Goal: Task Accomplishment & Management: Manage account settings

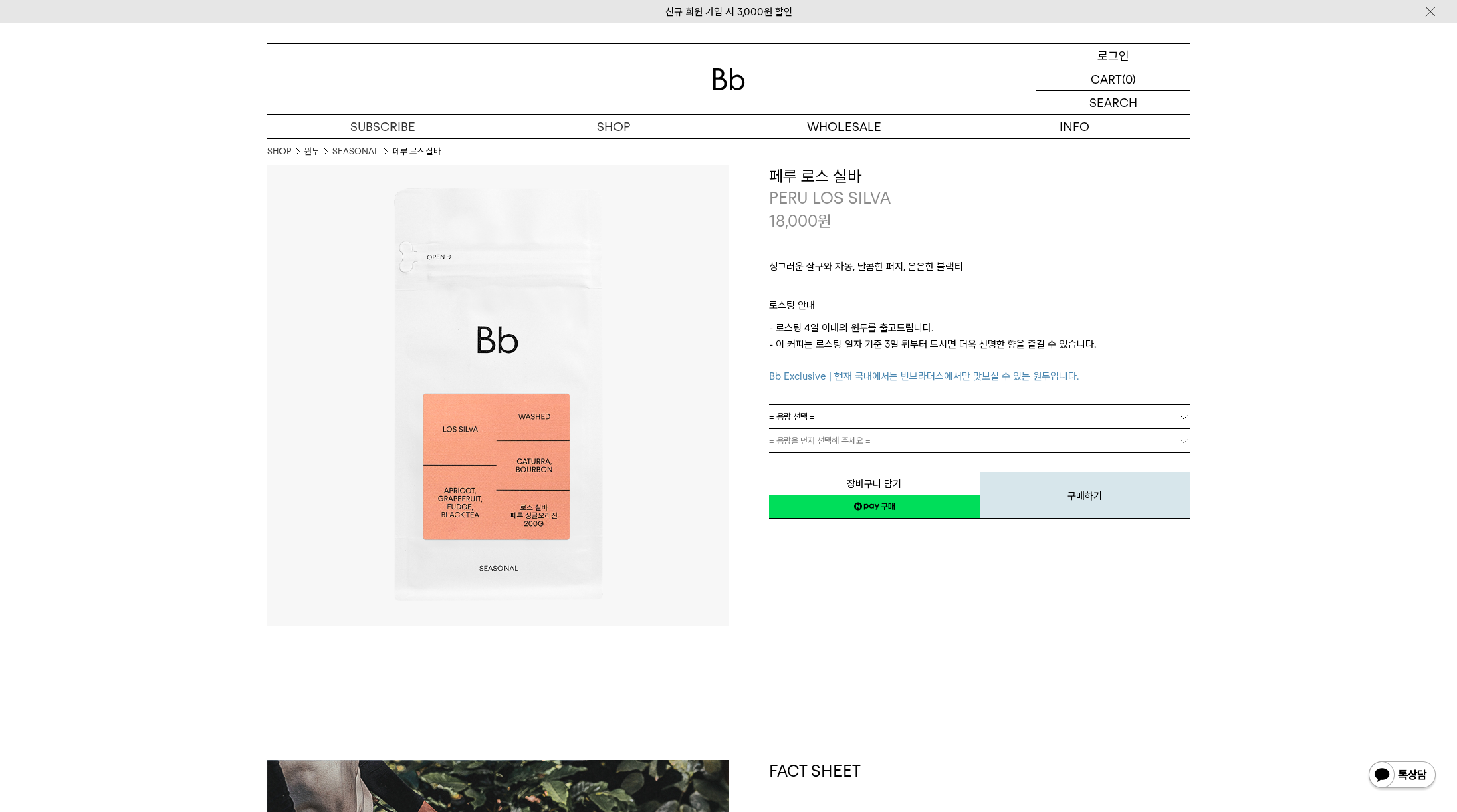
click at [1130, 63] on div "LOGIN 로그인" at bounding box center [1113, 55] width 154 height 23
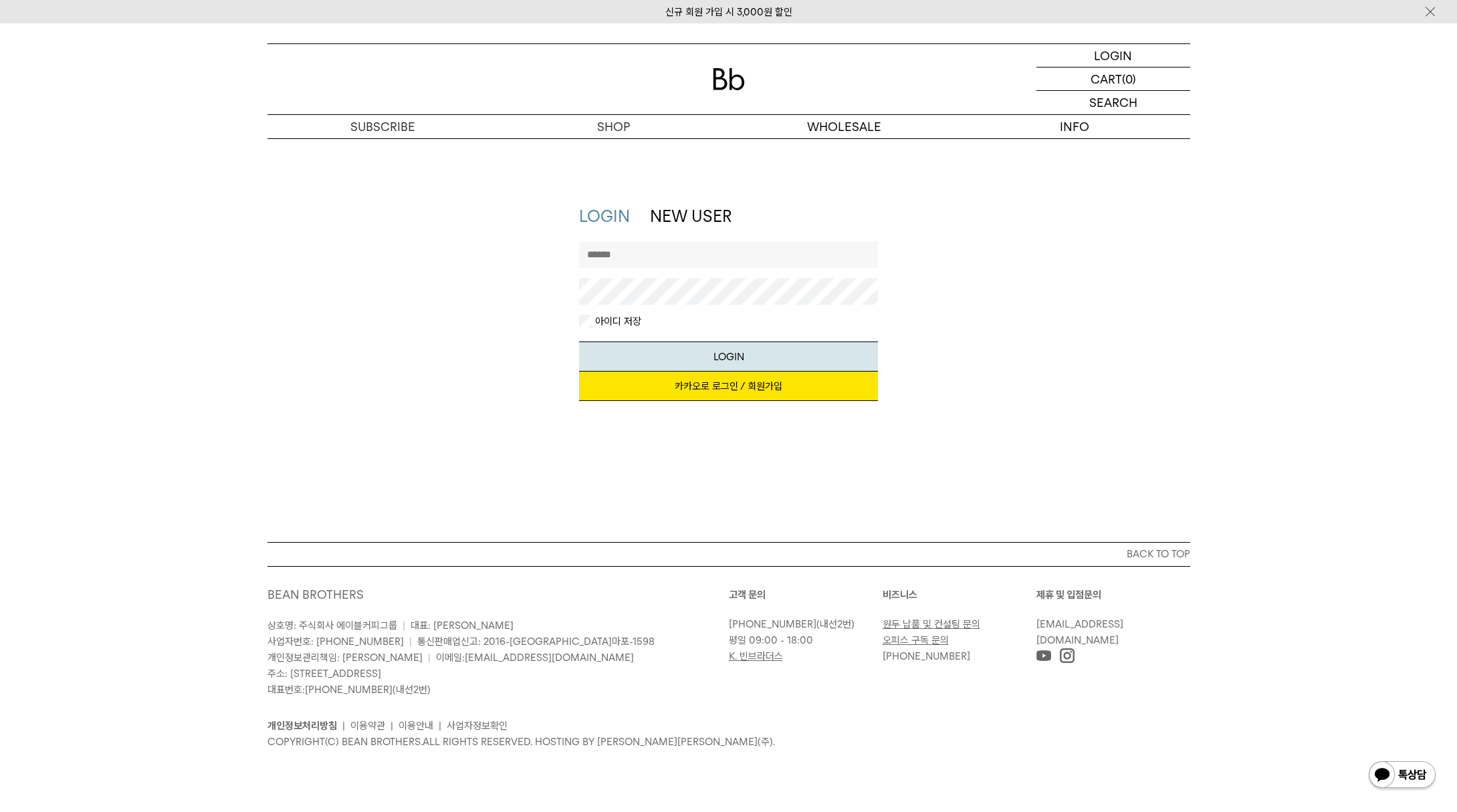
type input "*****"
click at [732, 385] on link "카카오로 로그인 / 회원가입" at bounding box center [728, 385] width 299 height 29
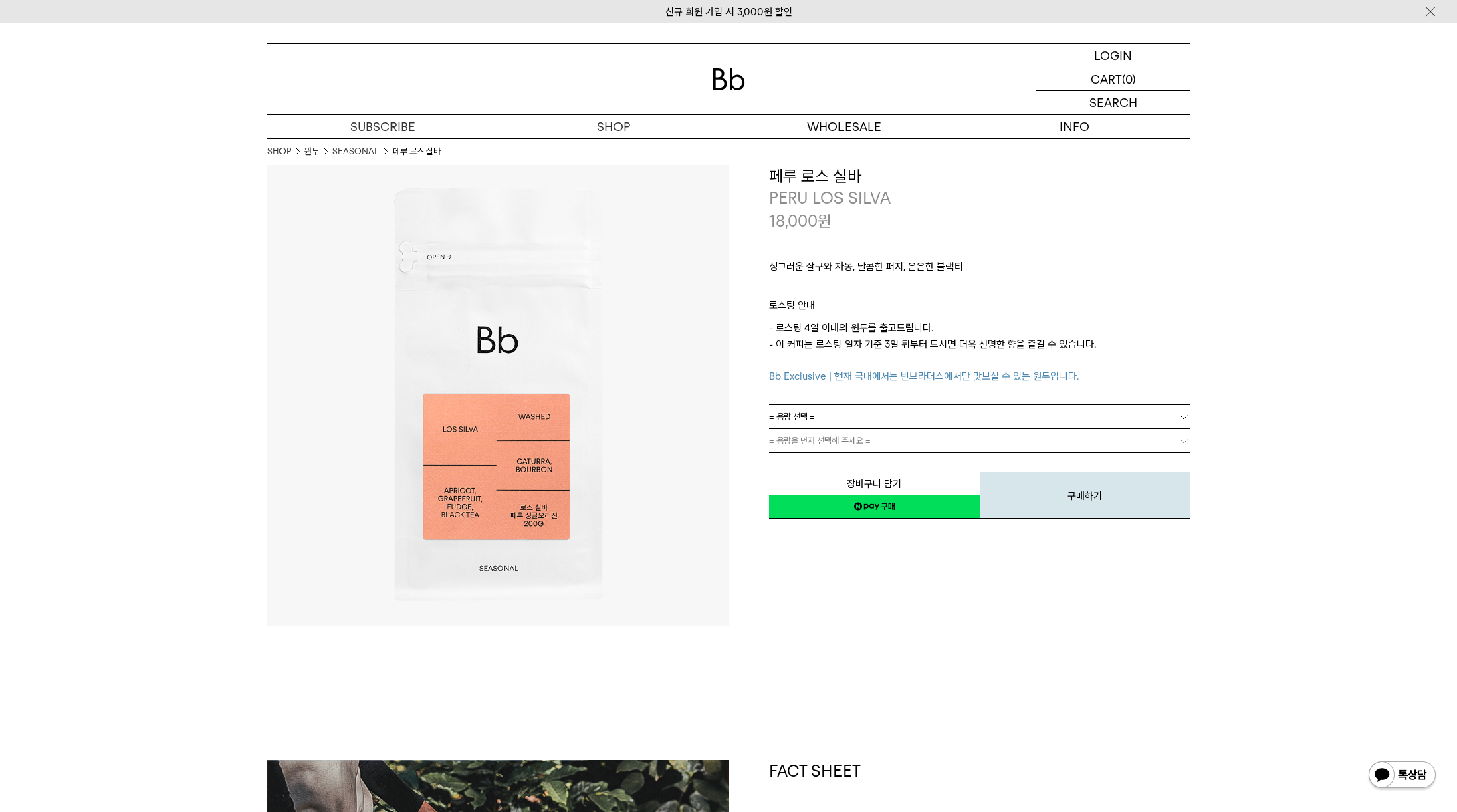
click at [810, 413] on span "= 용량 선택 =" at bounding box center [792, 417] width 46 height 24
click at [805, 437] on li "200g" at bounding box center [986, 441] width 408 height 24
click at [861, 480] on button "장바구니 담기" at bounding box center [874, 484] width 211 height 24
click at [722, 71] on img at bounding box center [728, 79] width 32 height 22
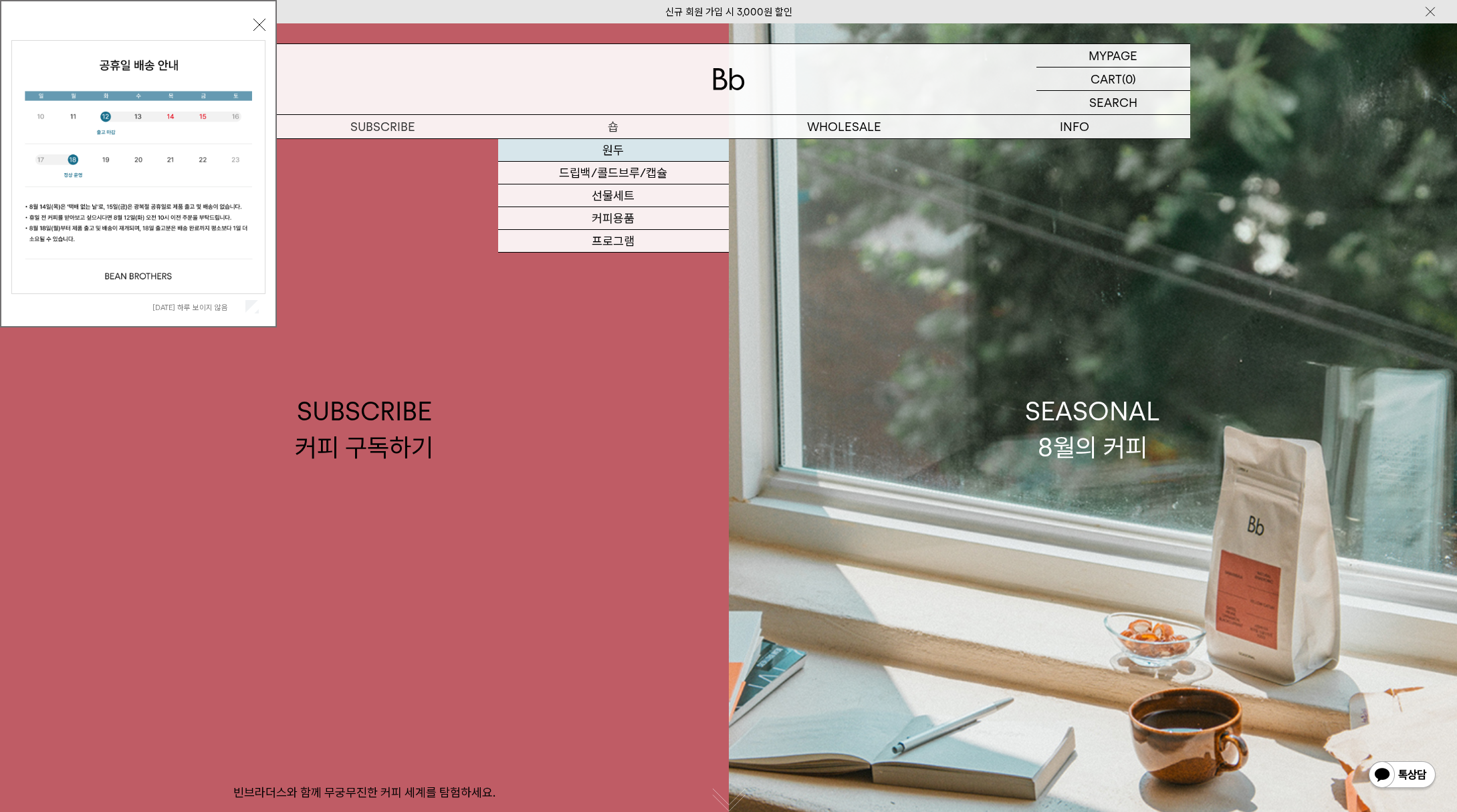
click at [614, 149] on link "원두" at bounding box center [613, 150] width 230 height 23
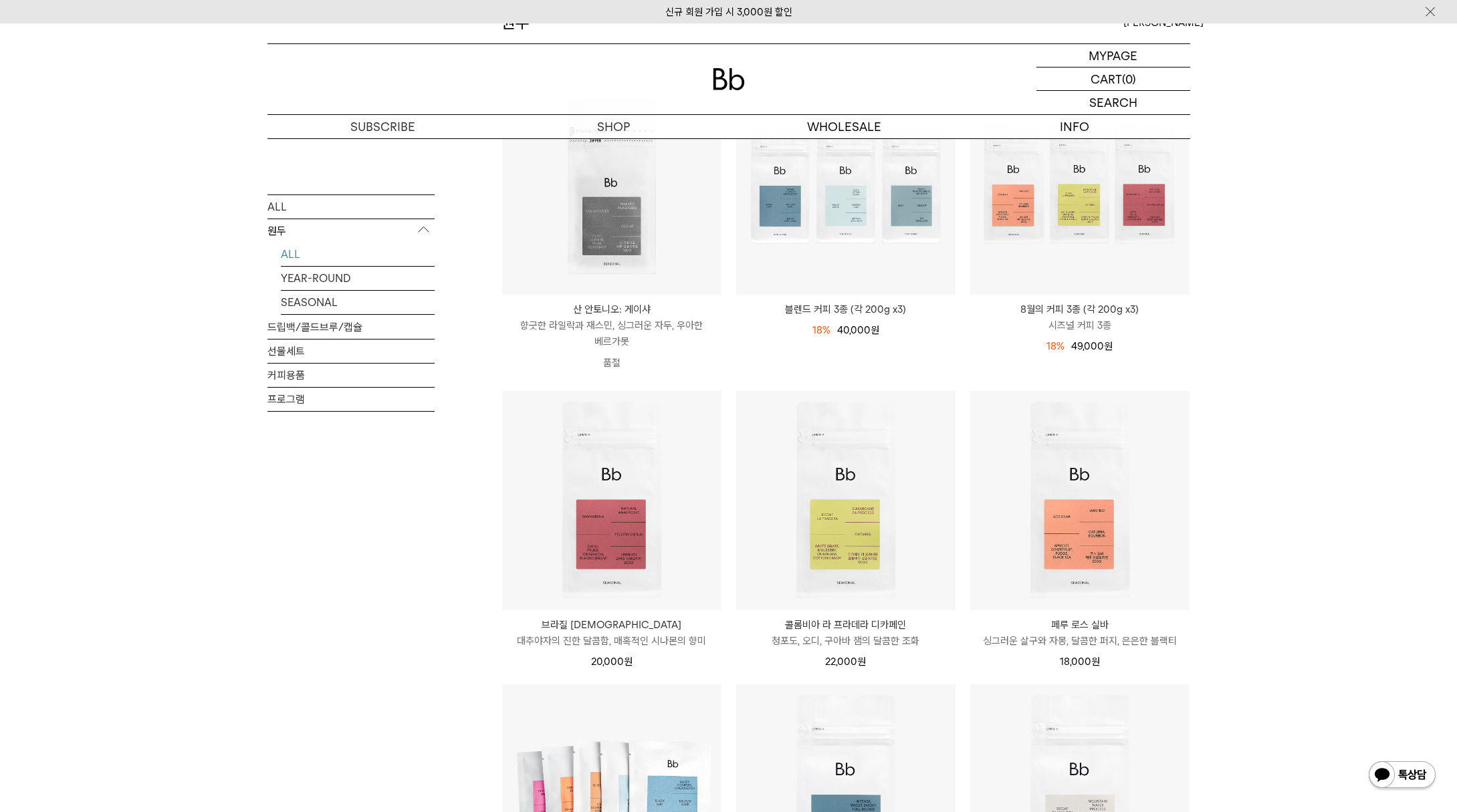
scroll to position [211, 0]
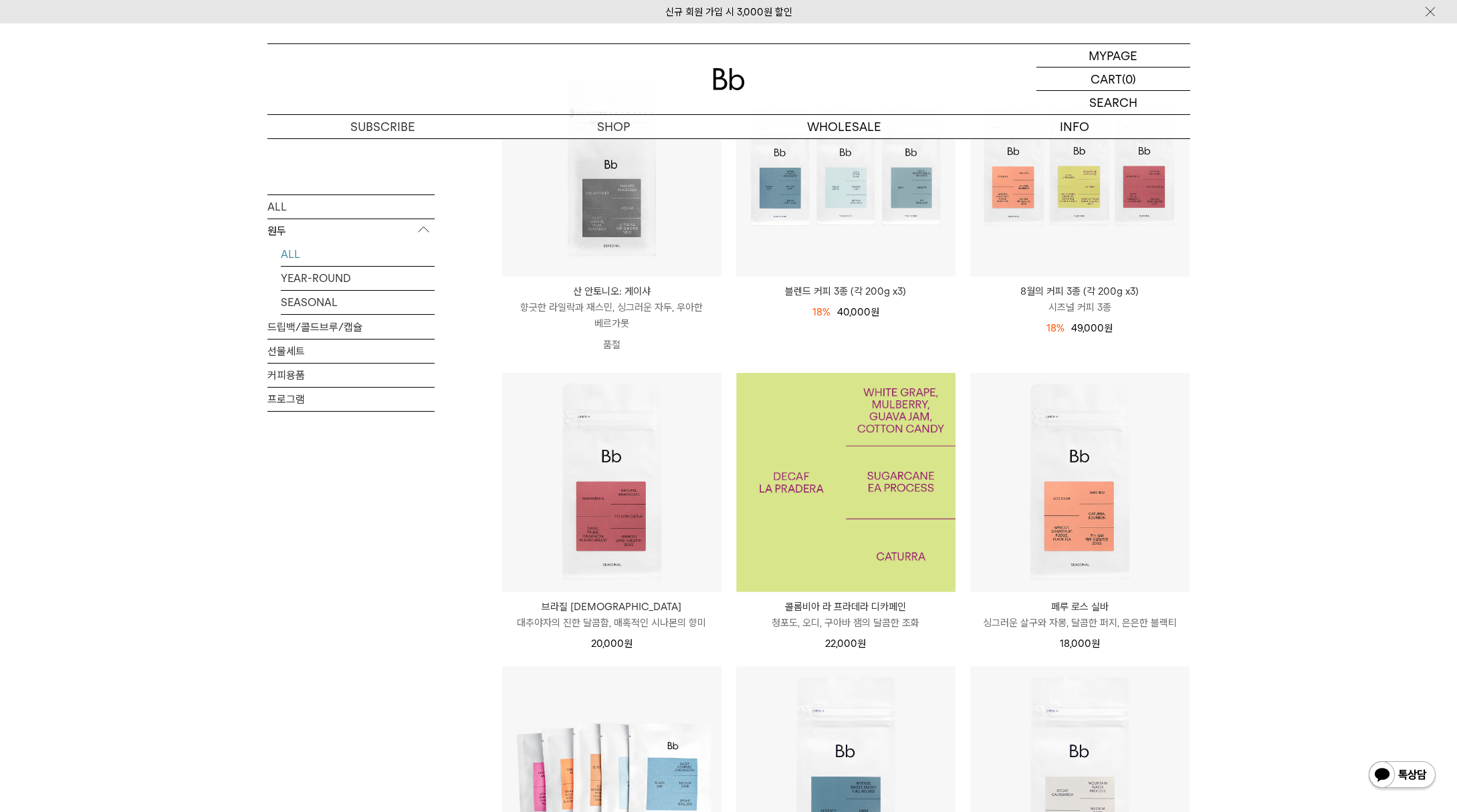
click at [834, 476] on img at bounding box center [846, 482] width 219 height 219
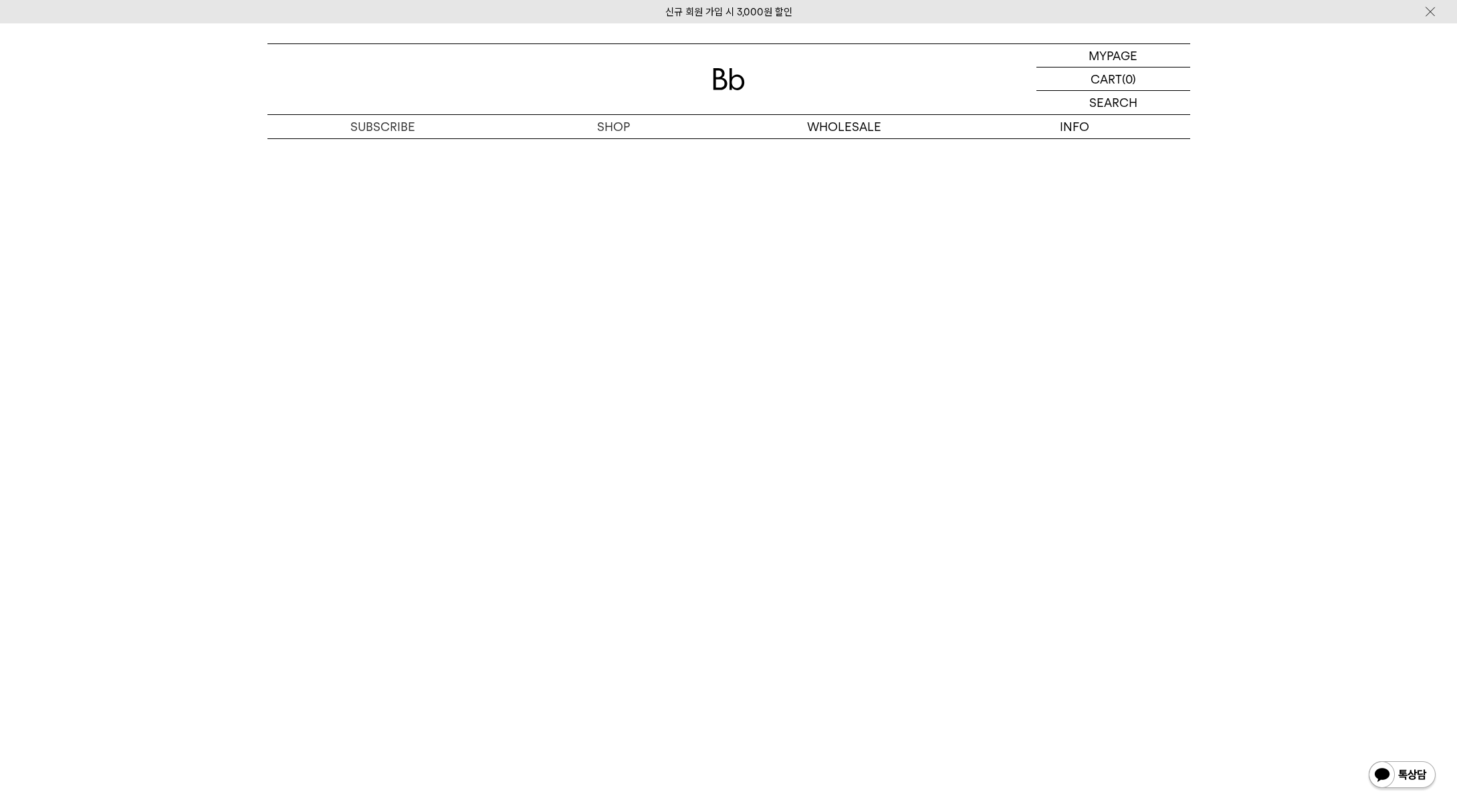
scroll to position [2764, 0]
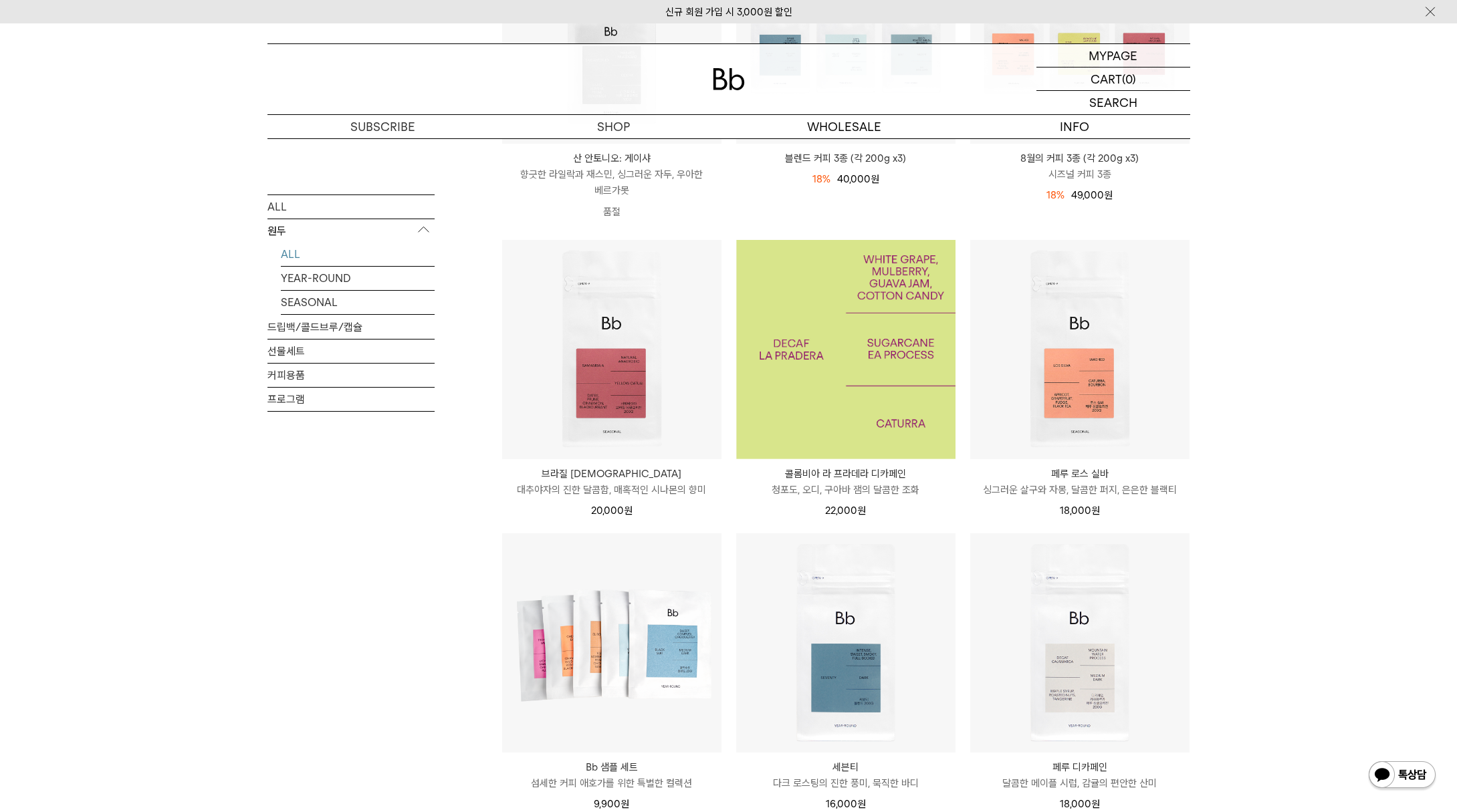
scroll to position [344, 0]
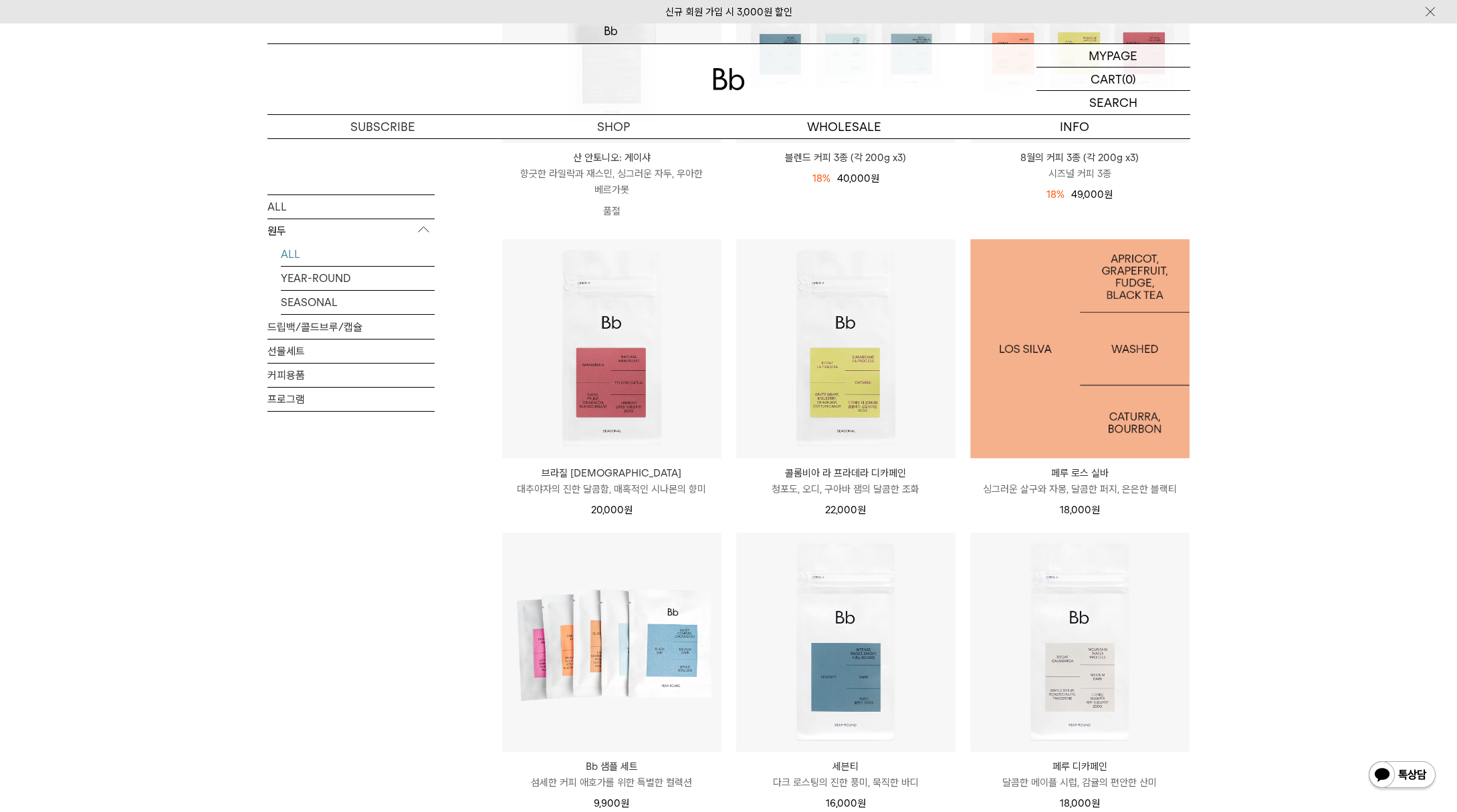
click at [1081, 403] on img at bounding box center [1079, 348] width 219 height 219
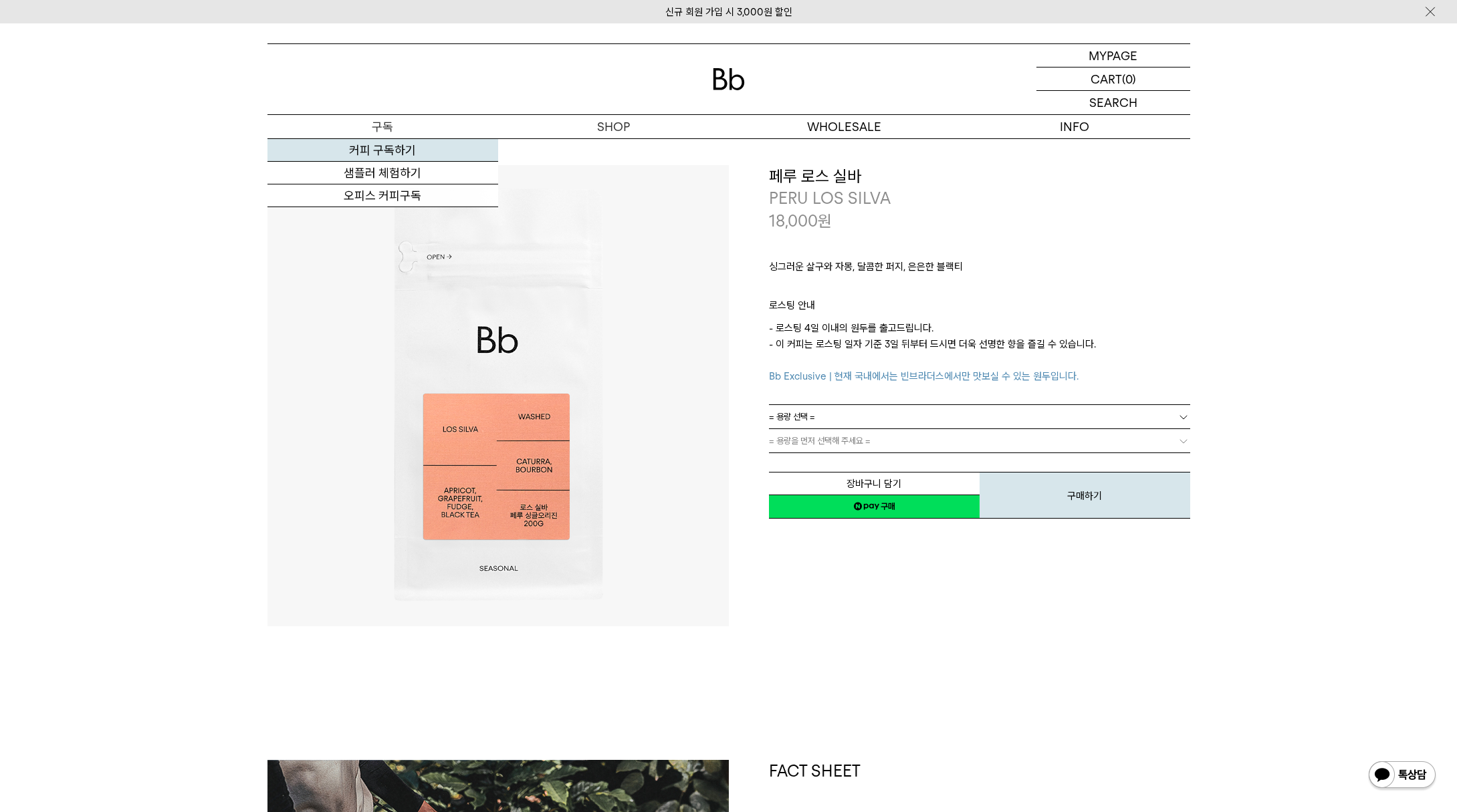
click at [384, 139] on link "커피 구독하기" at bounding box center [382, 150] width 230 height 23
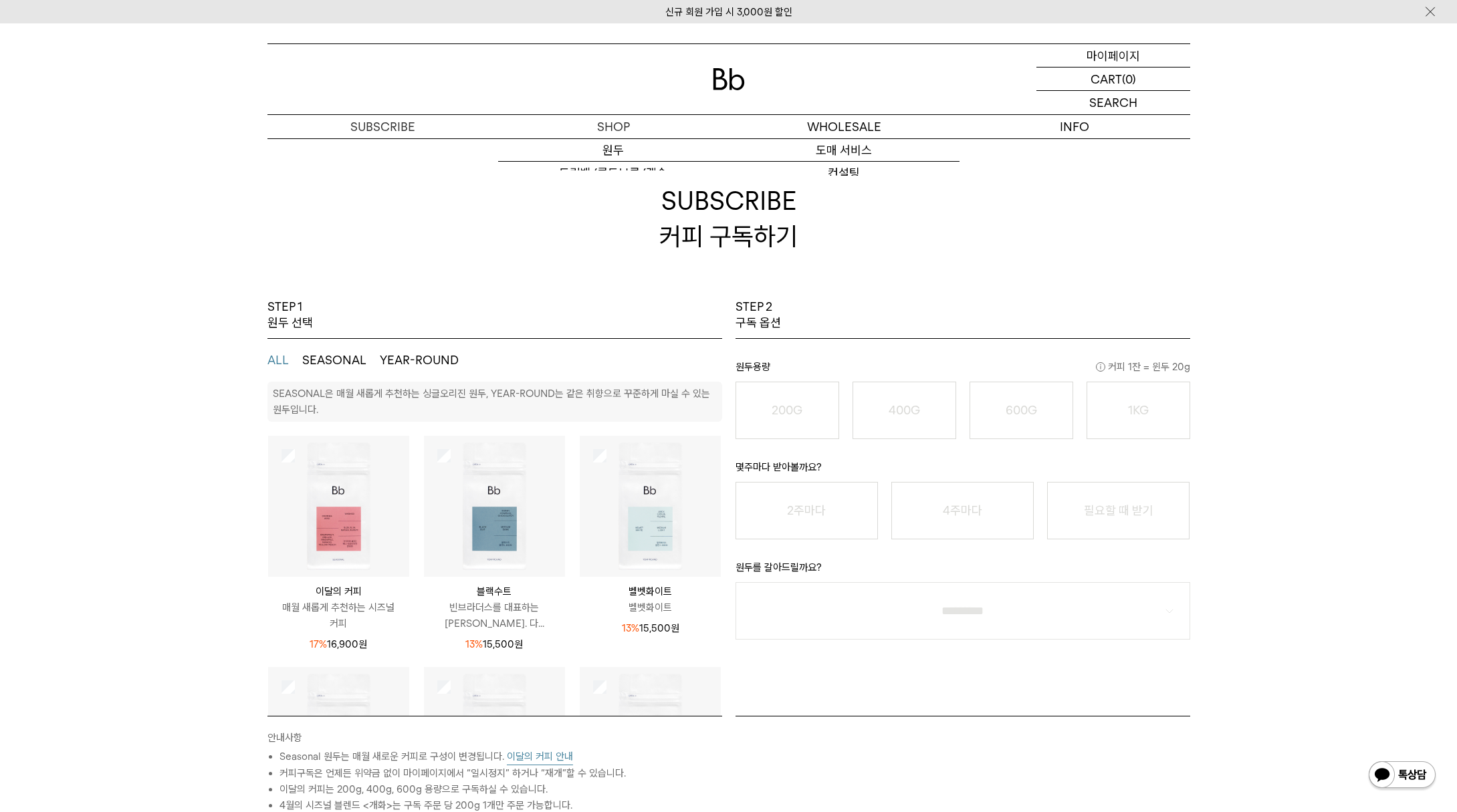
click at [1115, 45] on p "마이페이지" at bounding box center [1113, 55] width 54 height 23
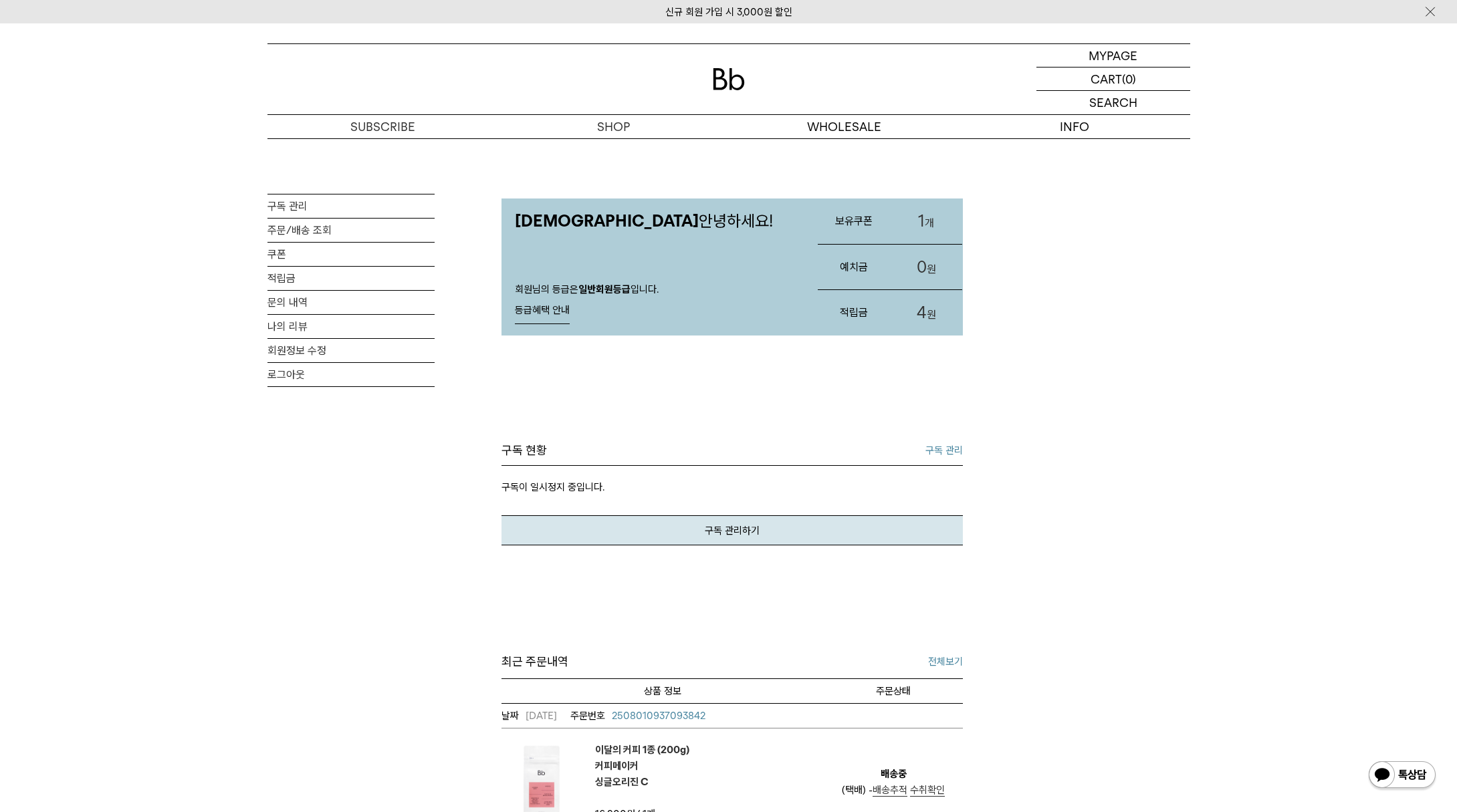
click at [922, 226] on span "1" at bounding box center [921, 221] width 6 height 19
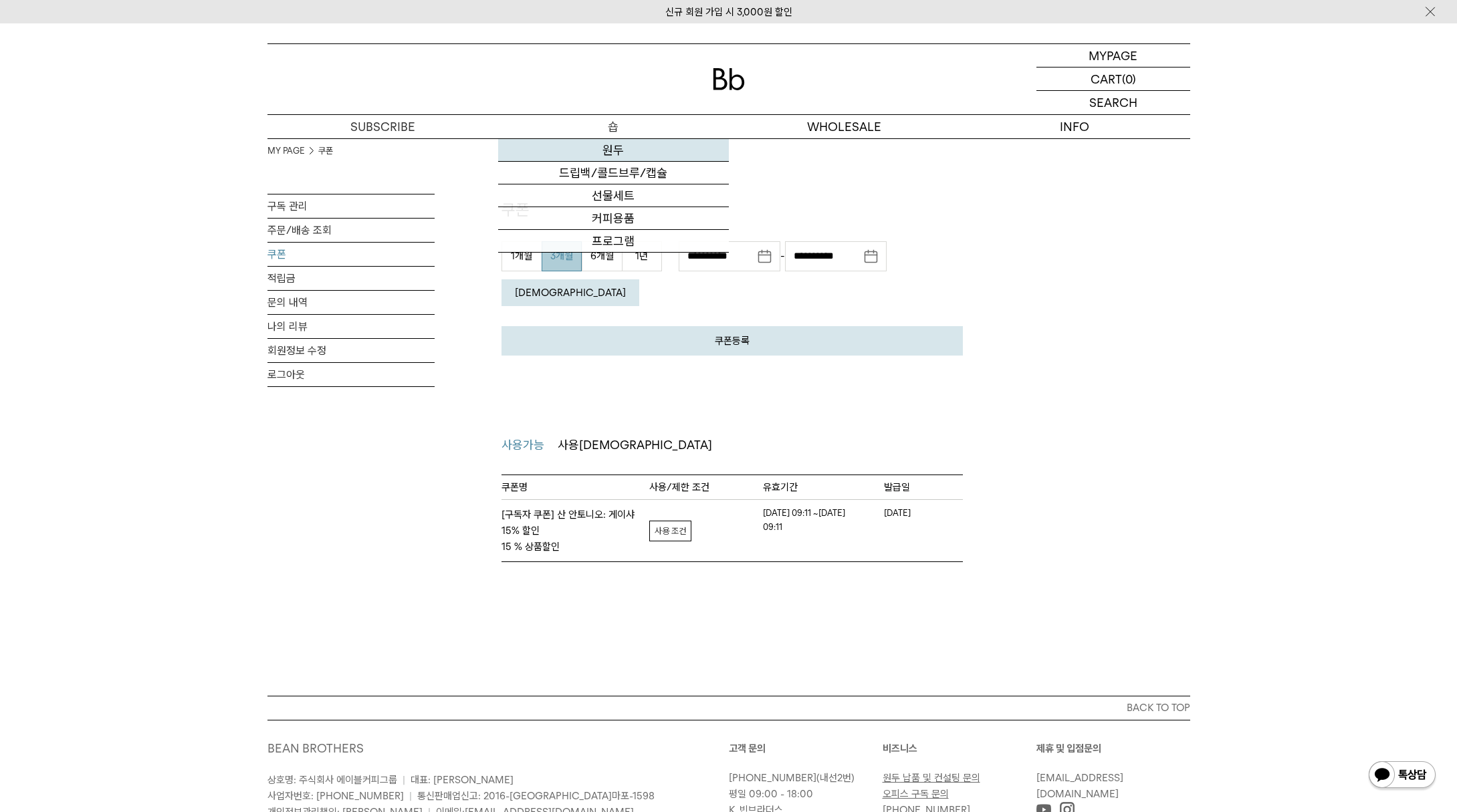
click at [614, 146] on link "원두" at bounding box center [613, 150] width 230 height 23
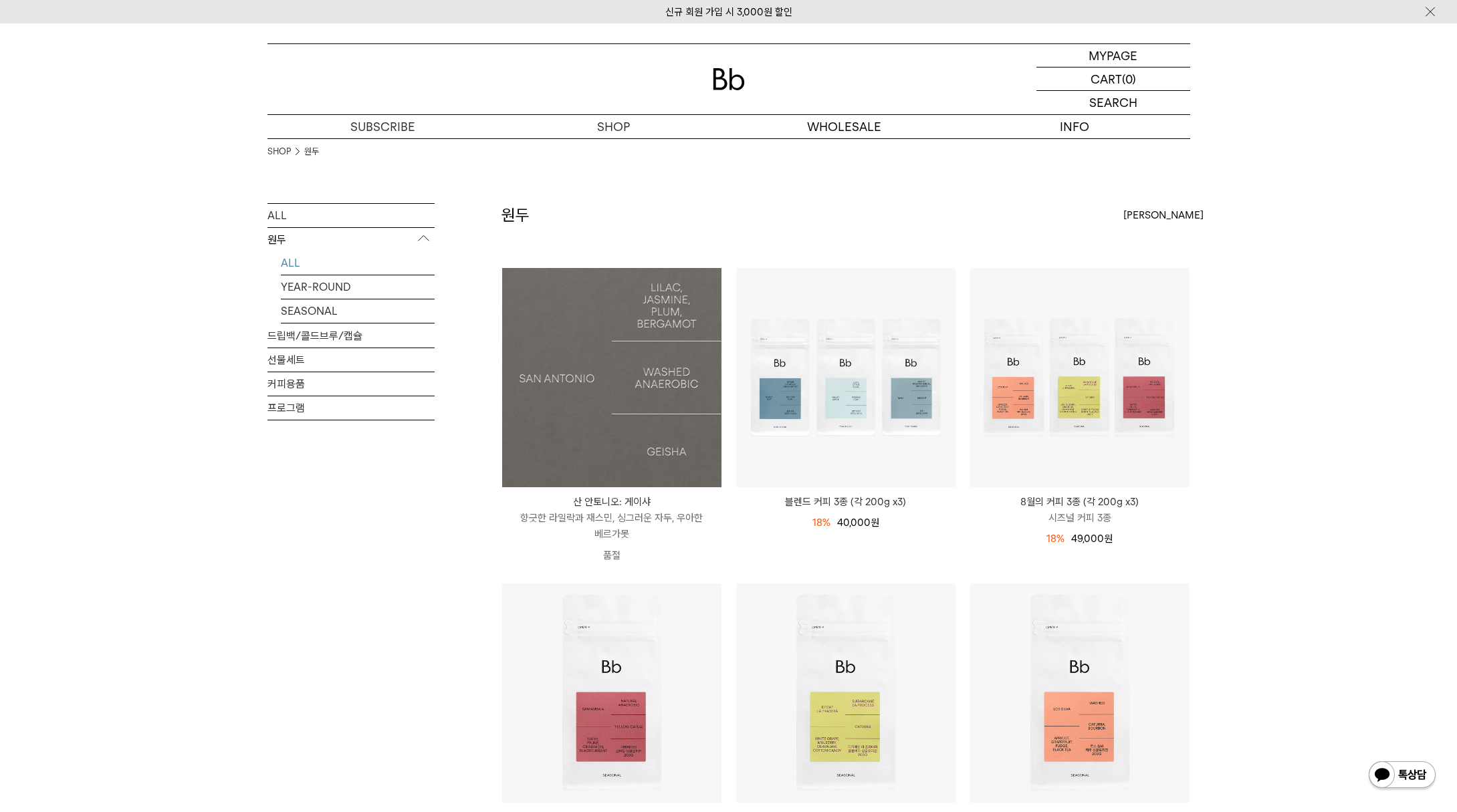
click at [592, 439] on img at bounding box center [611, 378] width 219 height 219
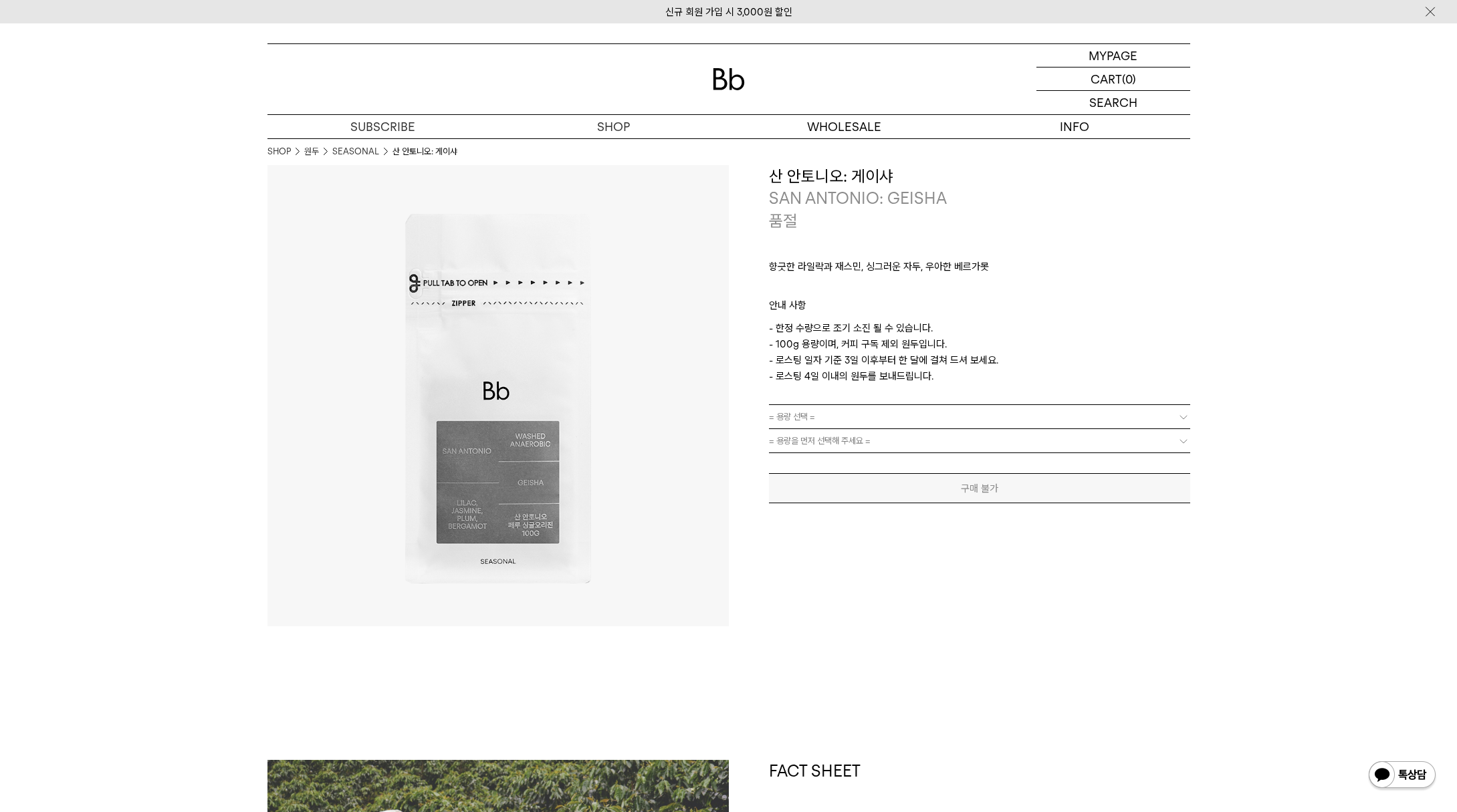
click at [1017, 414] on link "= 용량 선택 =" at bounding box center [980, 417] width 421 height 24
click at [1027, 414] on link "= 용량 선택 =" at bounding box center [980, 417] width 421 height 24
click at [1180, 419] on b at bounding box center [1183, 416] width 13 height 13
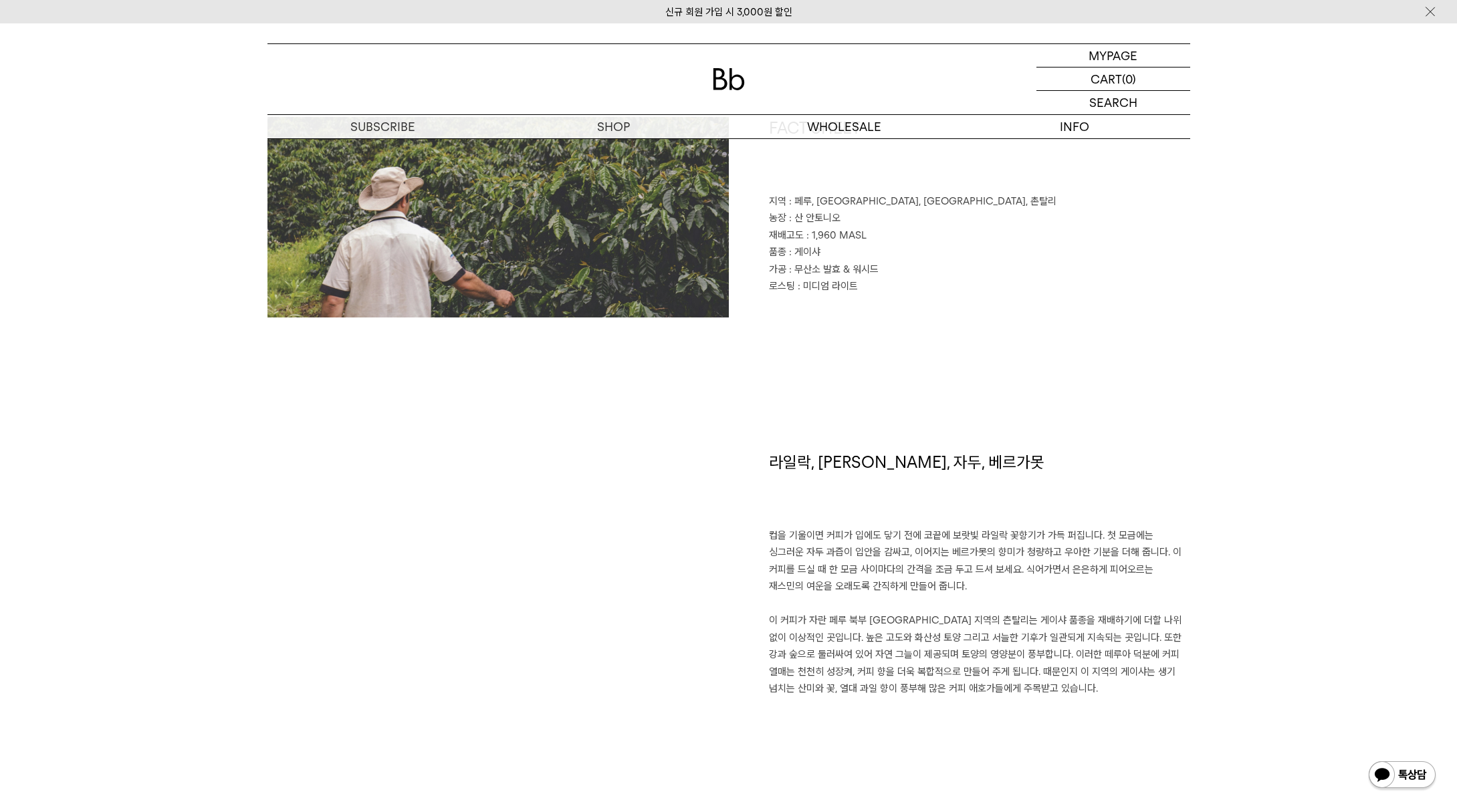
scroll to position [1147, 0]
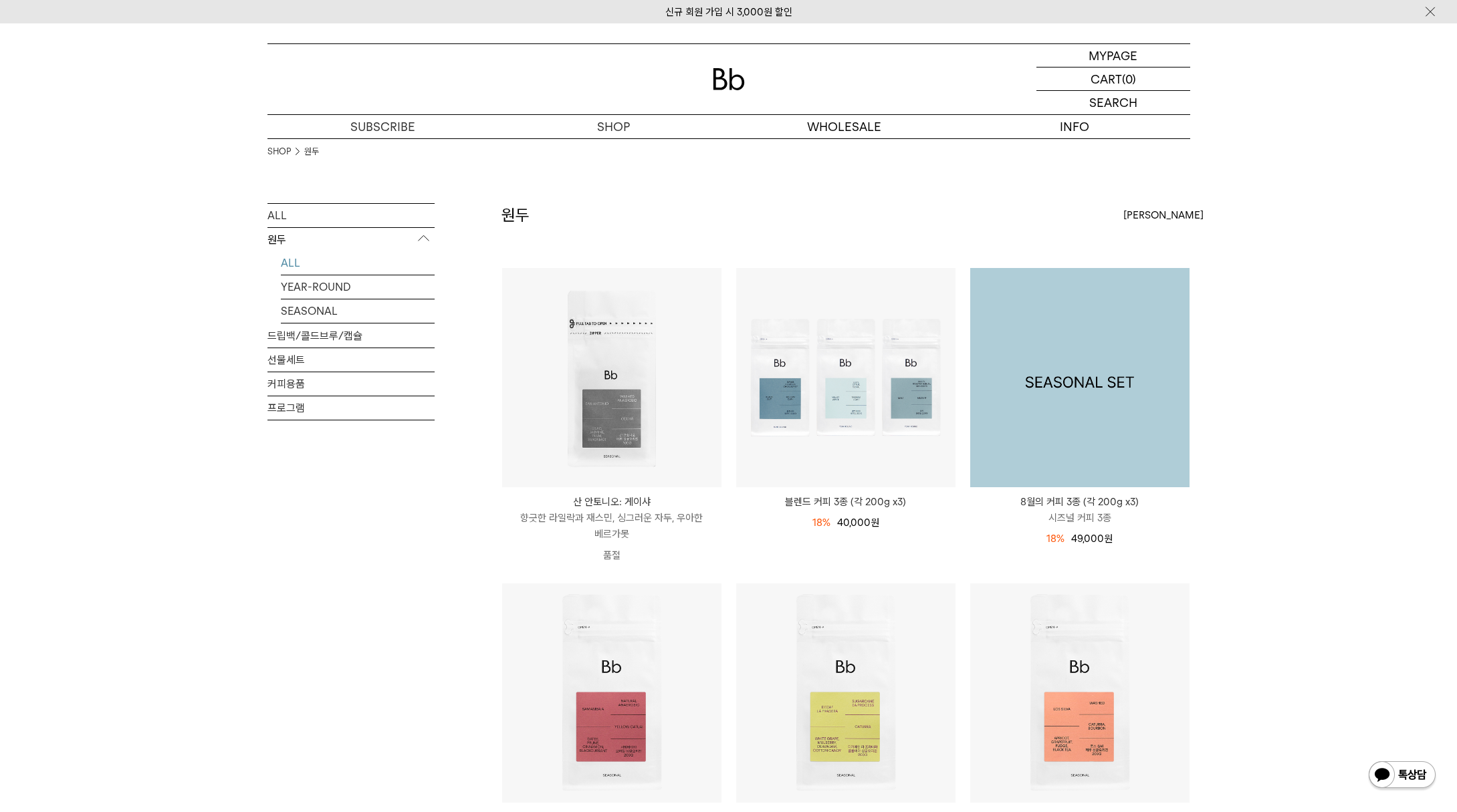
scroll to position [296, 0]
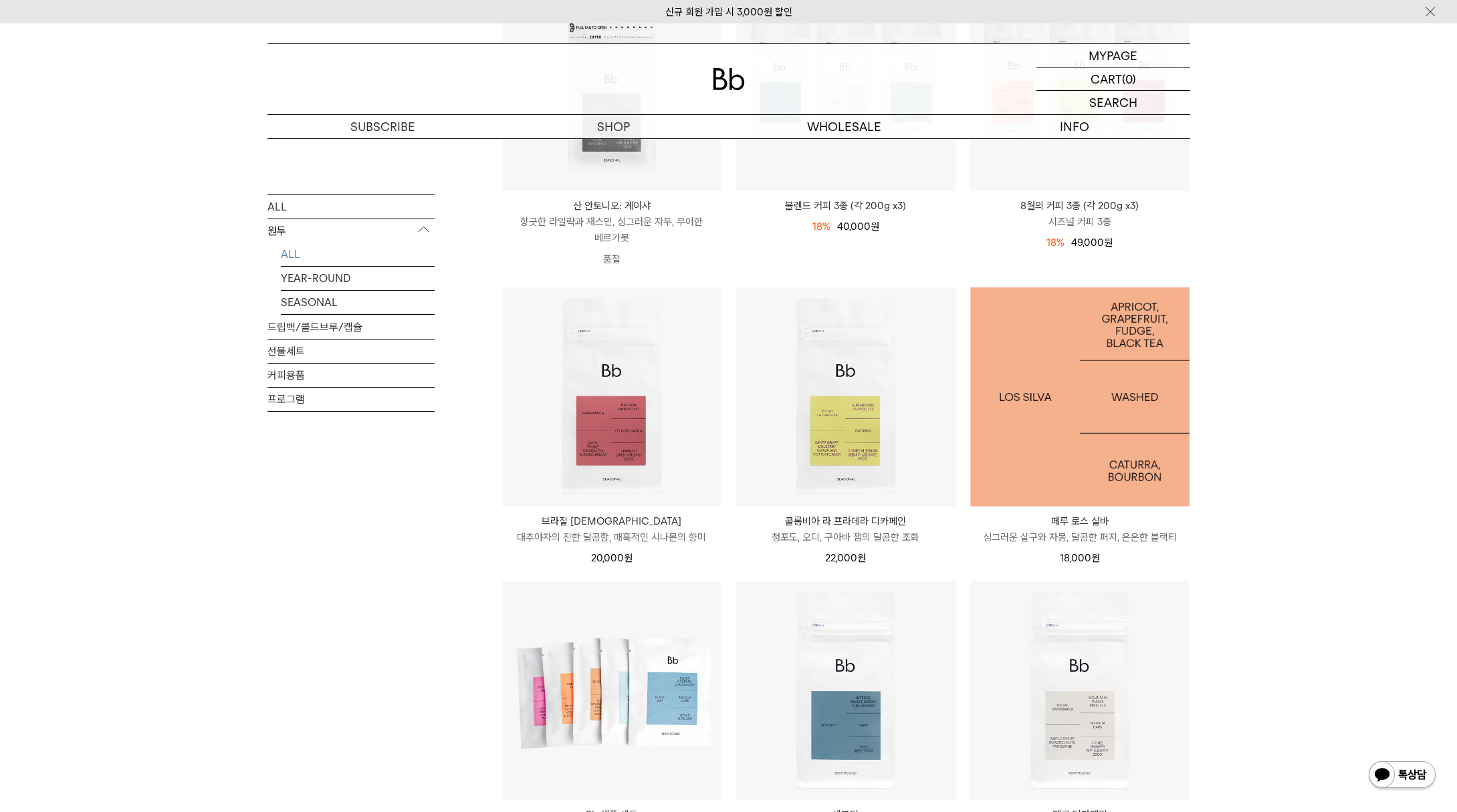
click at [1121, 423] on img at bounding box center [1079, 397] width 219 height 219
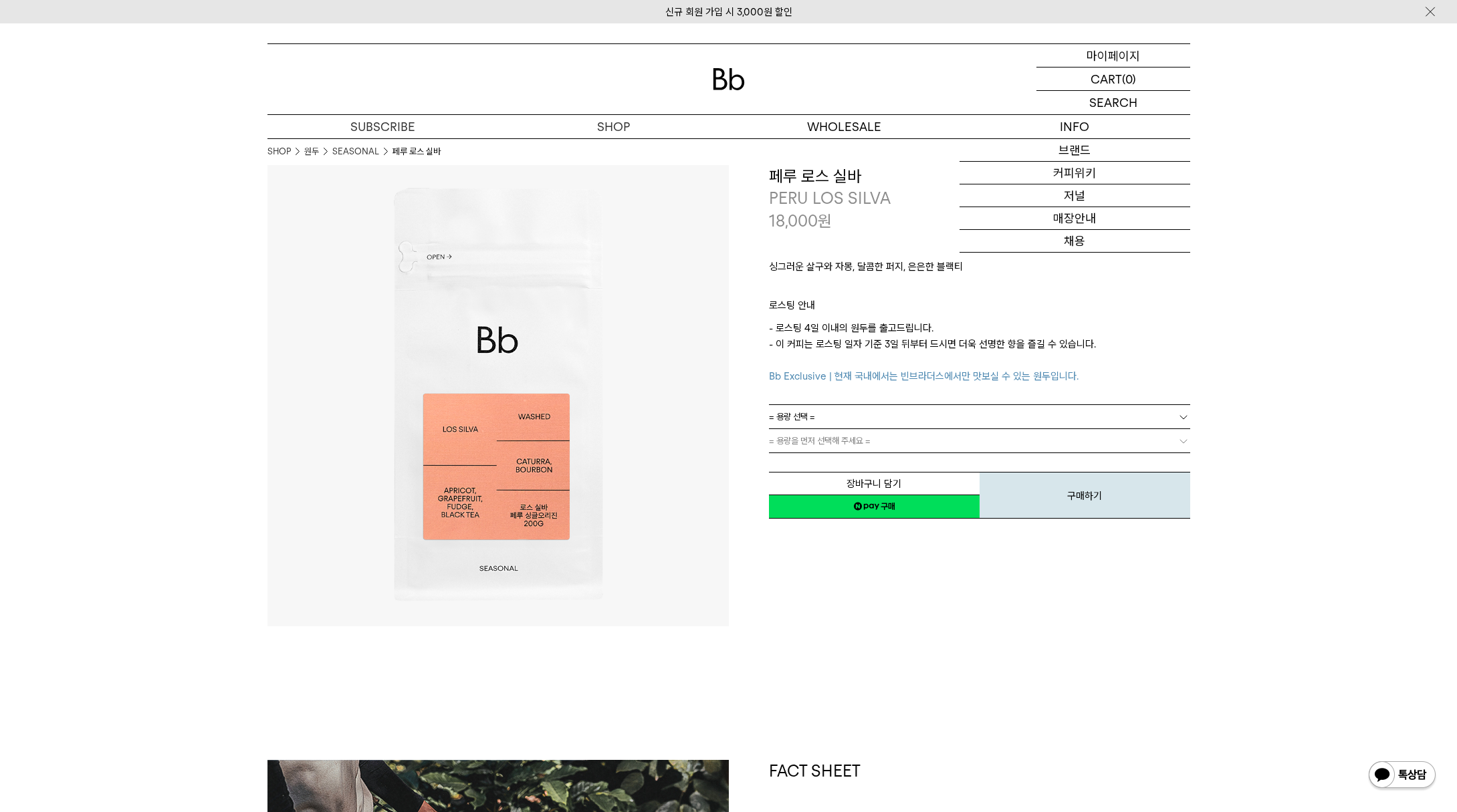
click at [1120, 58] on p "마이페이지" at bounding box center [1113, 55] width 54 height 23
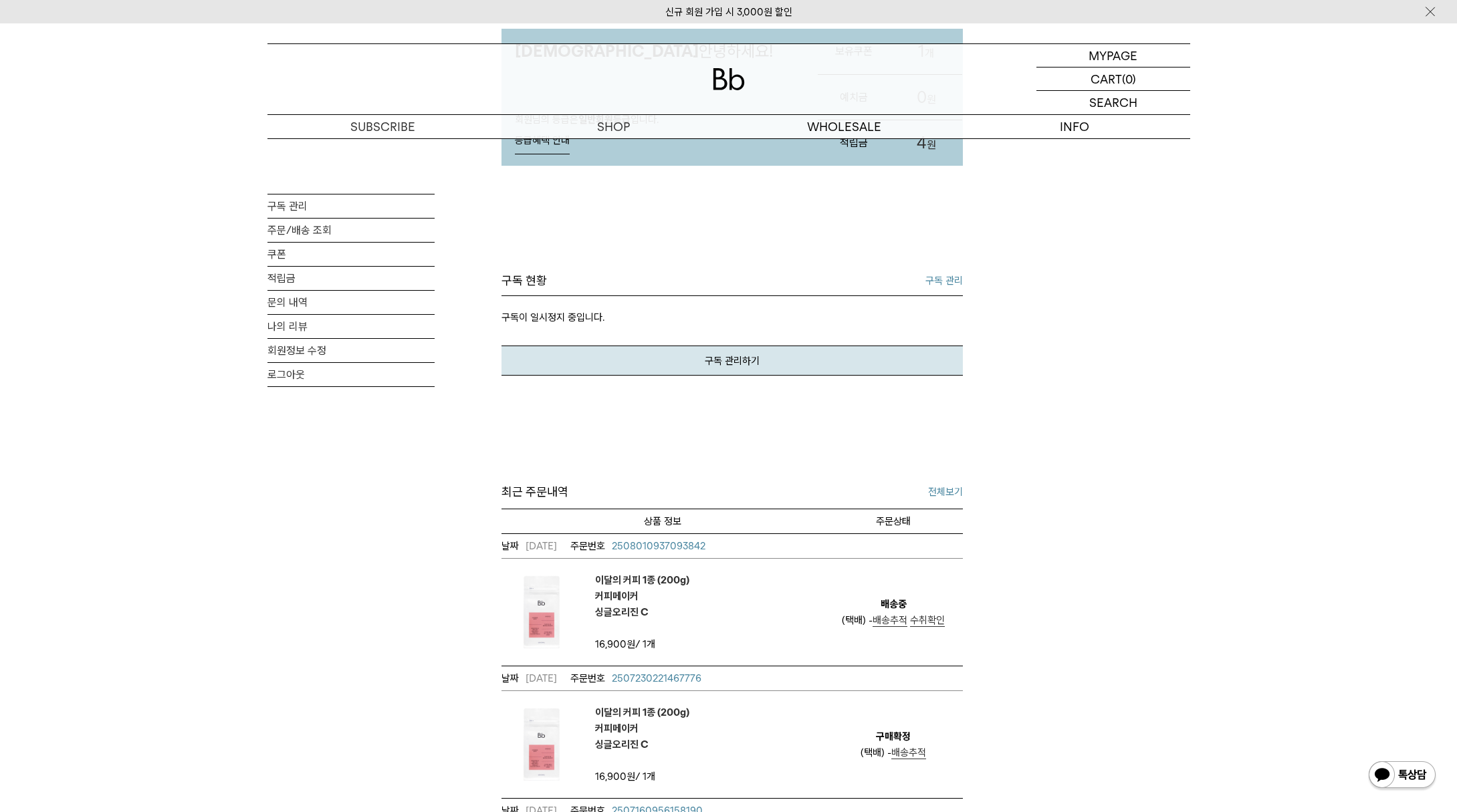
scroll to position [330, 0]
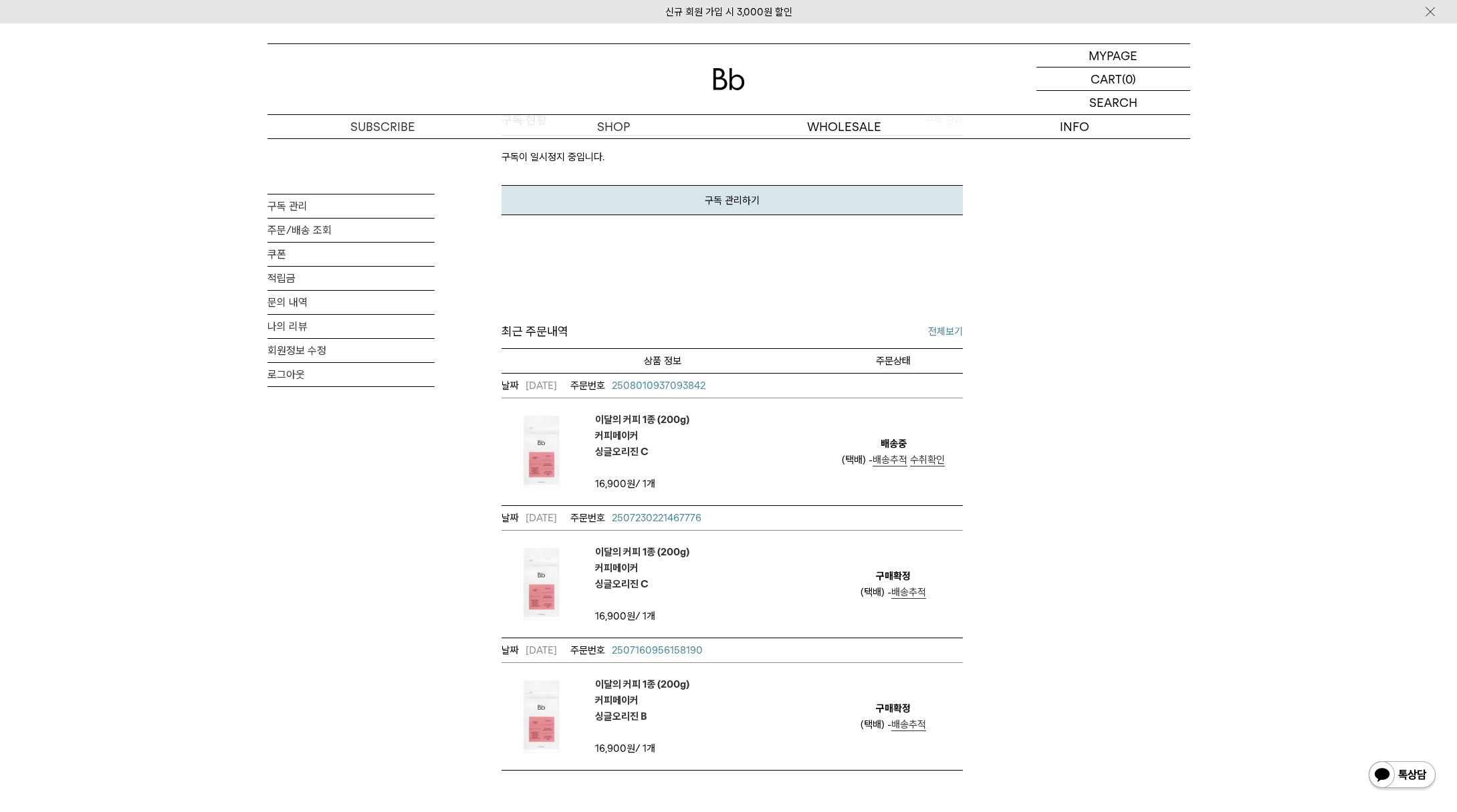
click at [933, 460] on span "수취확인" at bounding box center [927, 459] width 35 height 12
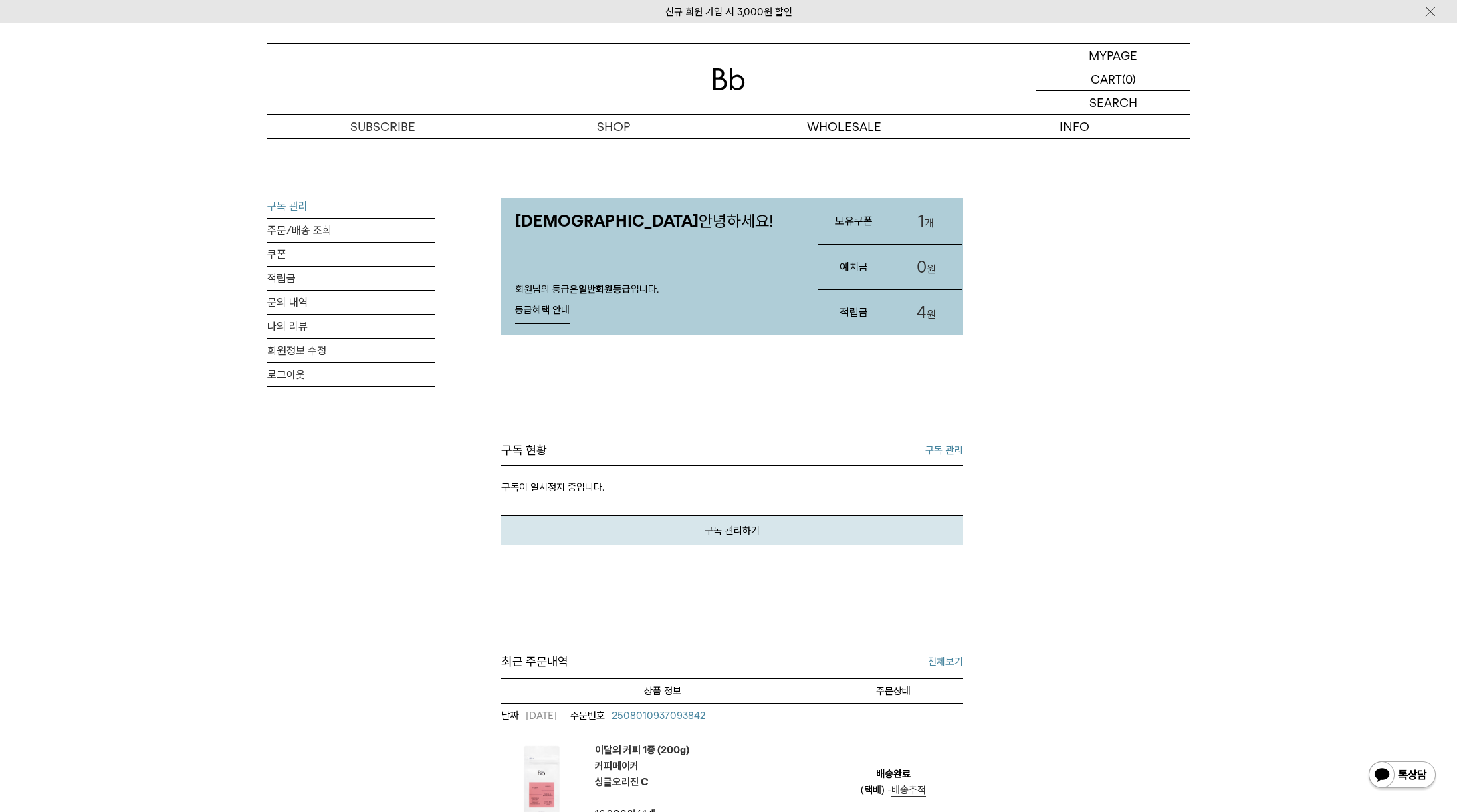
click at [305, 203] on link "구독 관리" at bounding box center [351, 207] width 167 height 24
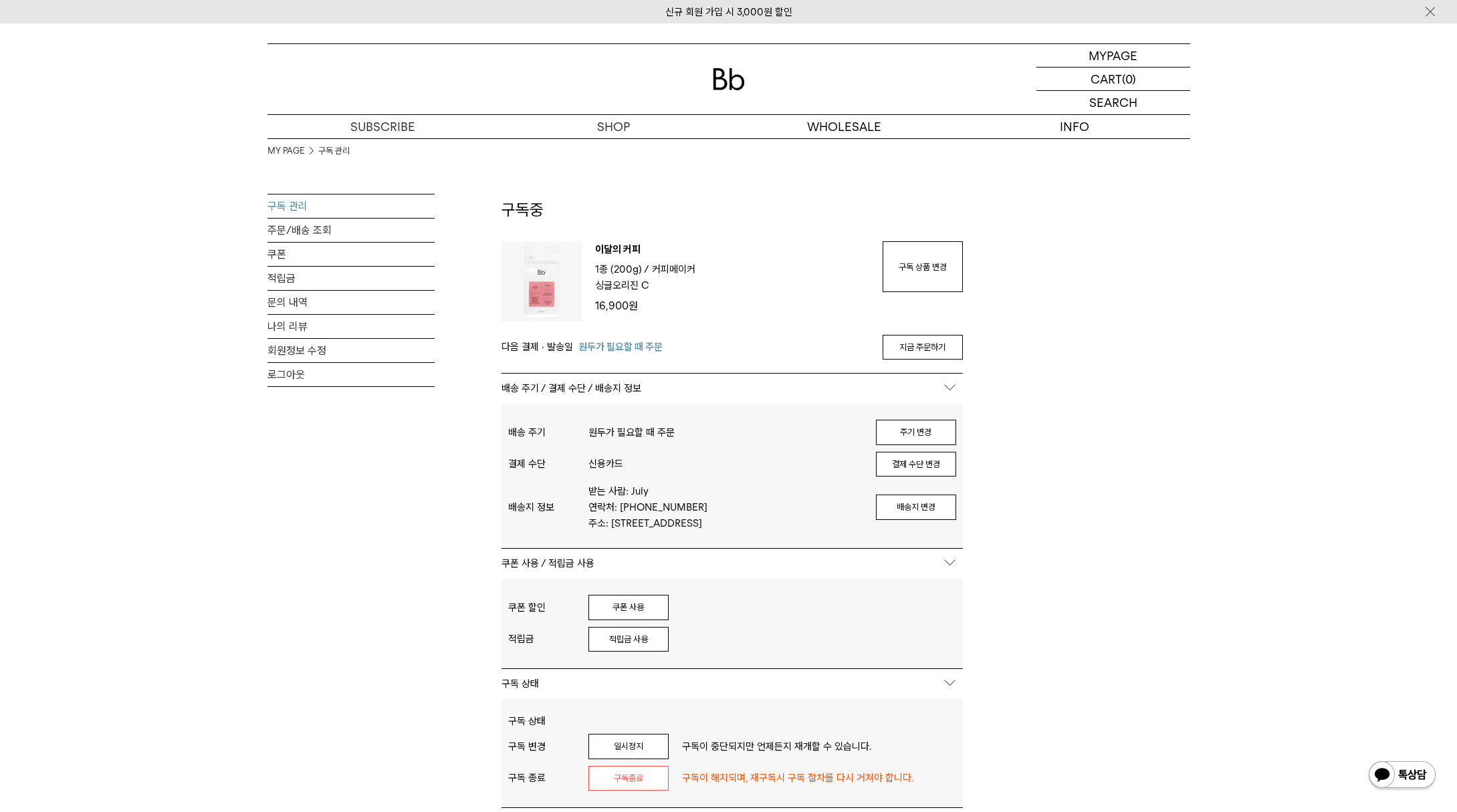
type input "*****"
click at [946, 268] on link "구독 상품 변경" at bounding box center [923, 267] width 80 height 51
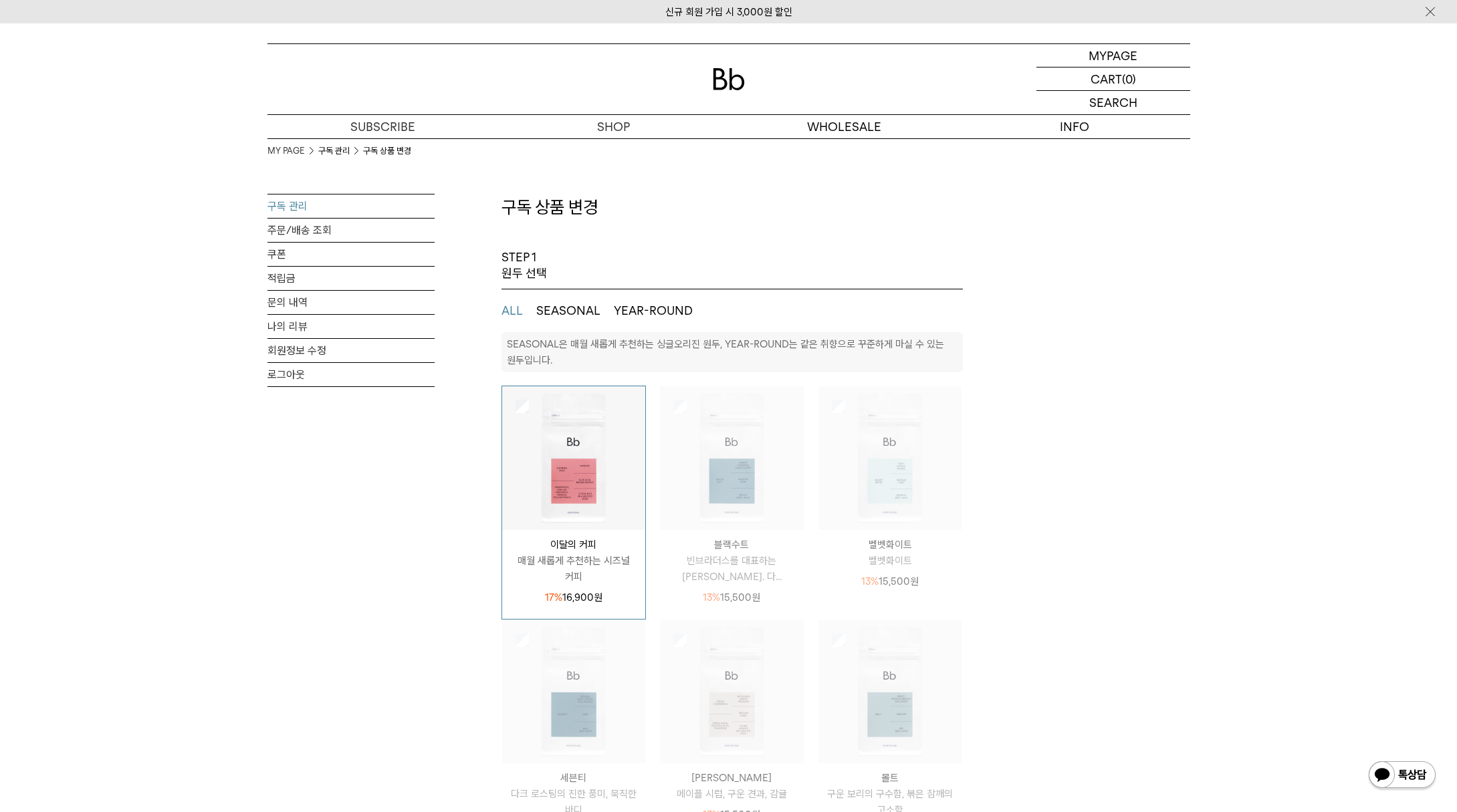
select select "**"
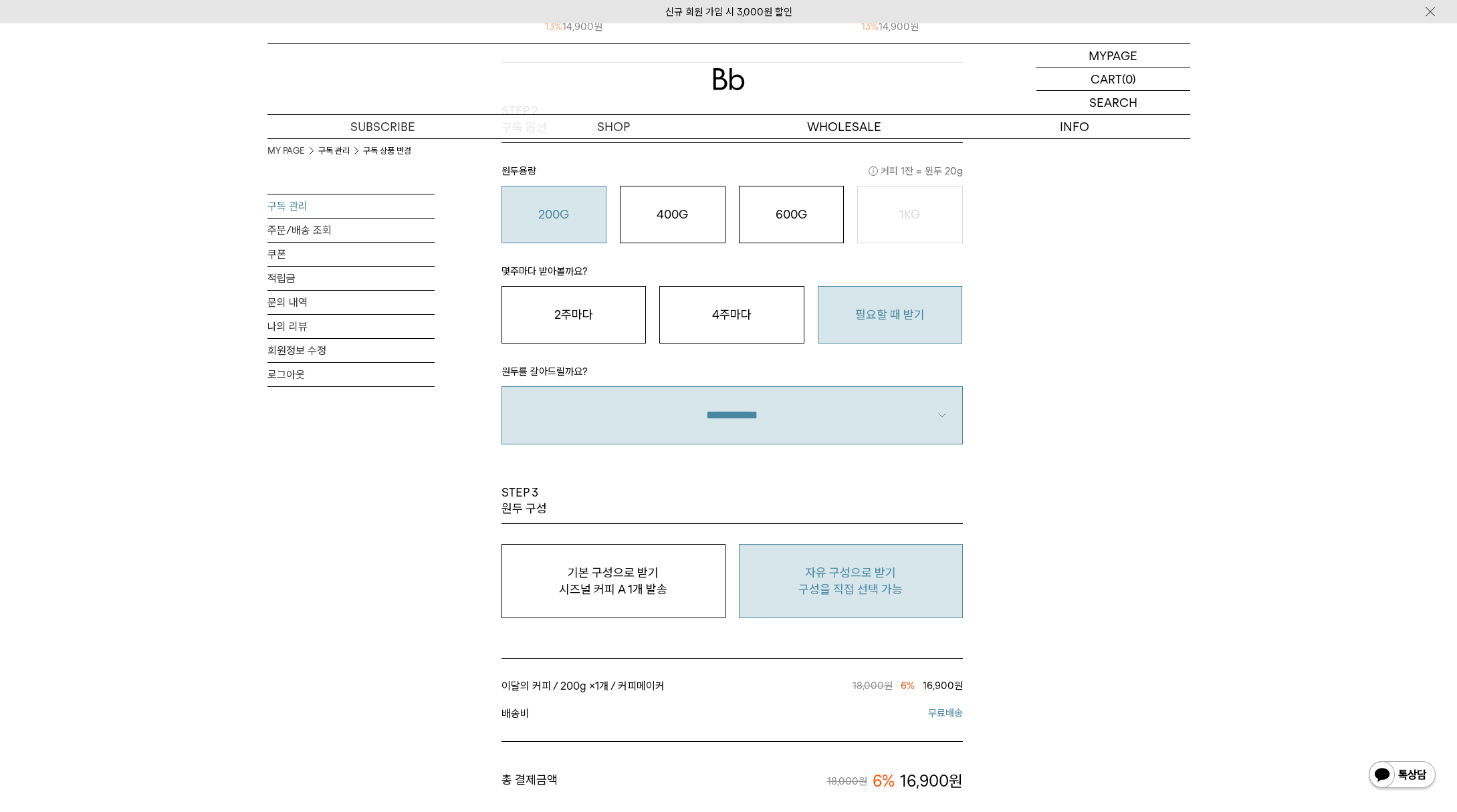
scroll to position [805, 0]
click at [873, 583] on p "구성을 직접 선택 가능" at bounding box center [850, 589] width 209 height 16
type input "*"
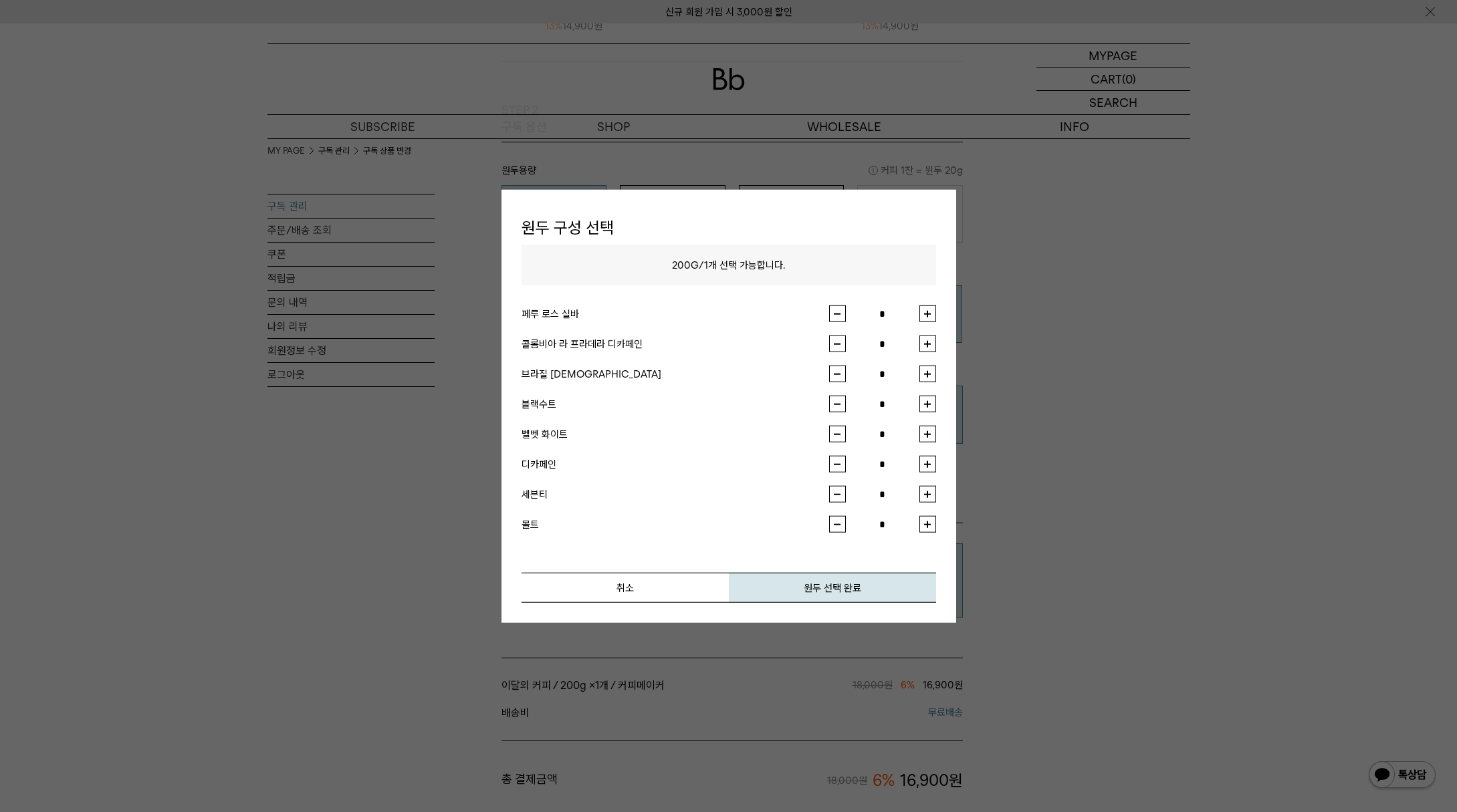
click at [929, 313] on button "button" at bounding box center [927, 313] width 17 height 17
type input "*"
click at [890, 581] on button "원두 선택 완료" at bounding box center [832, 588] width 207 height 30
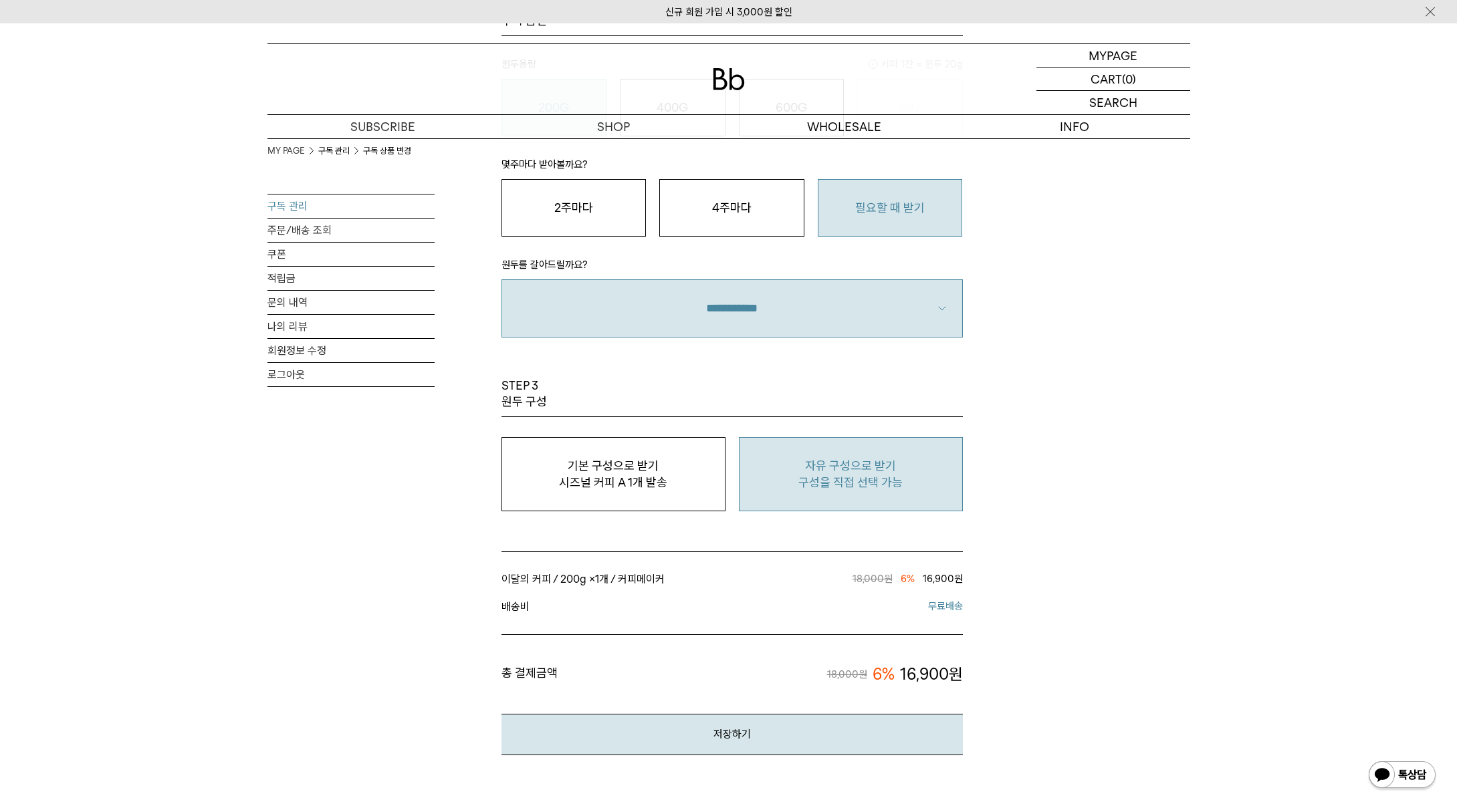
scroll to position [1243, 0]
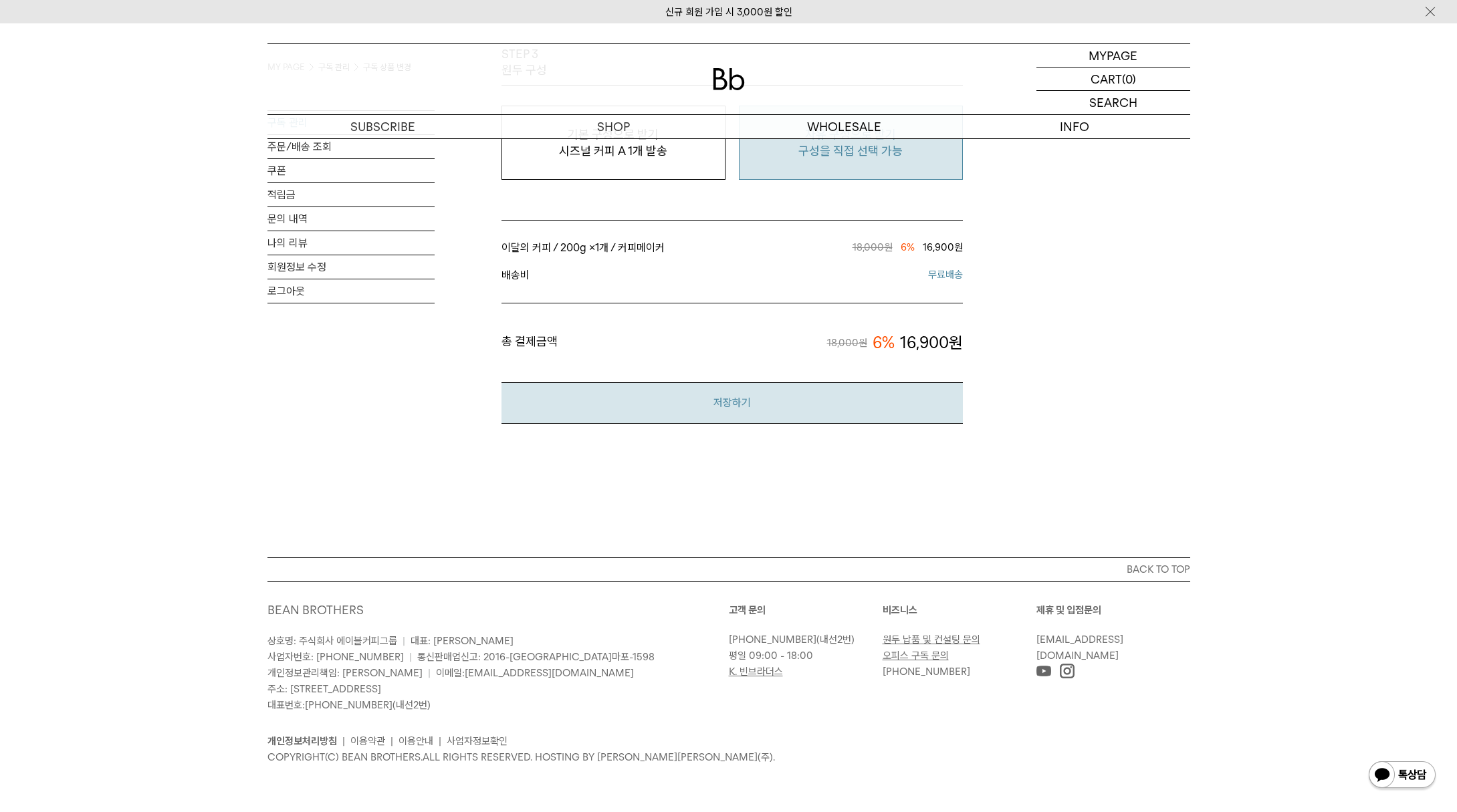
click at [720, 401] on button "저장하기" at bounding box center [732, 403] width 462 height 41
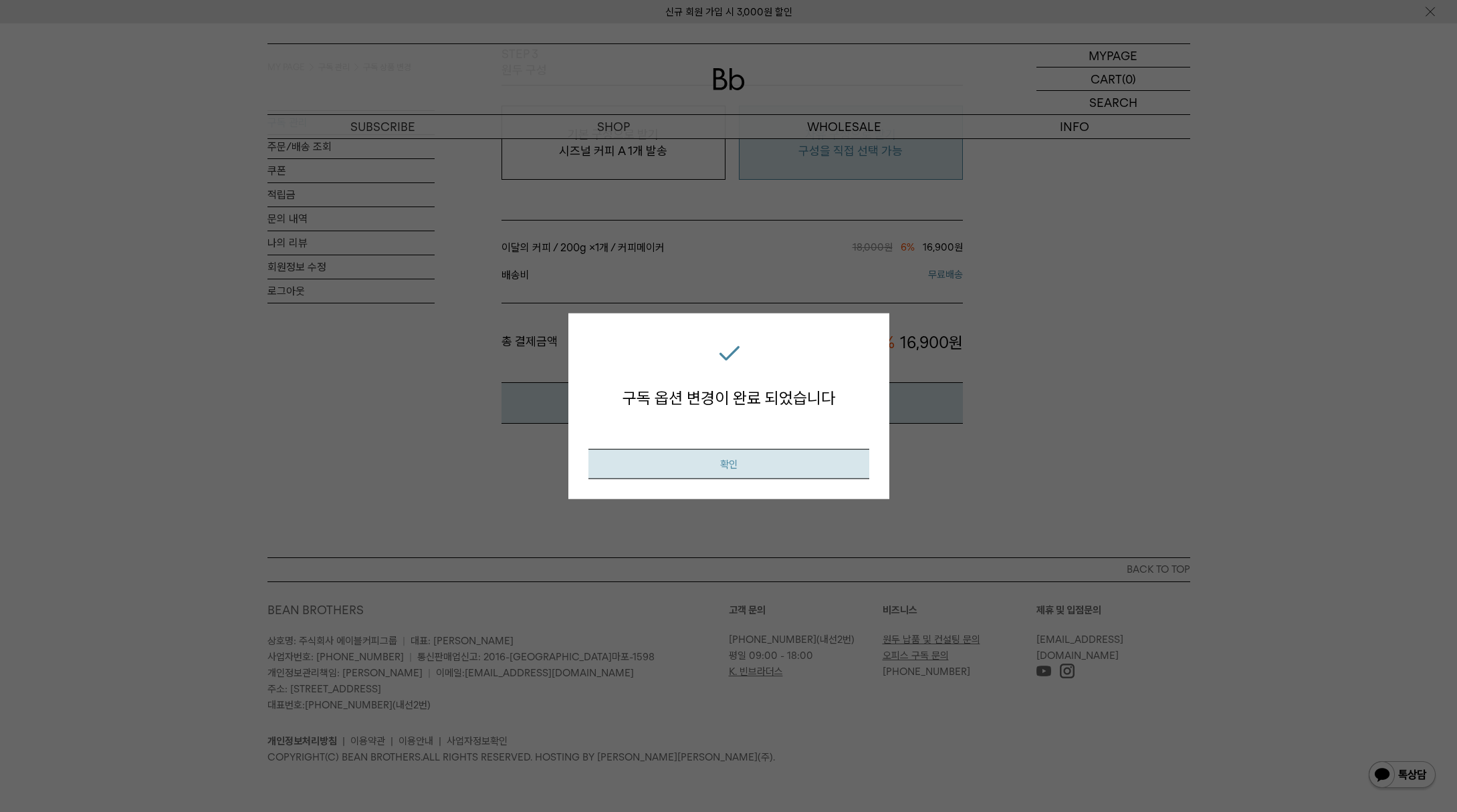
click at [726, 462] on button "확인" at bounding box center [728, 464] width 281 height 30
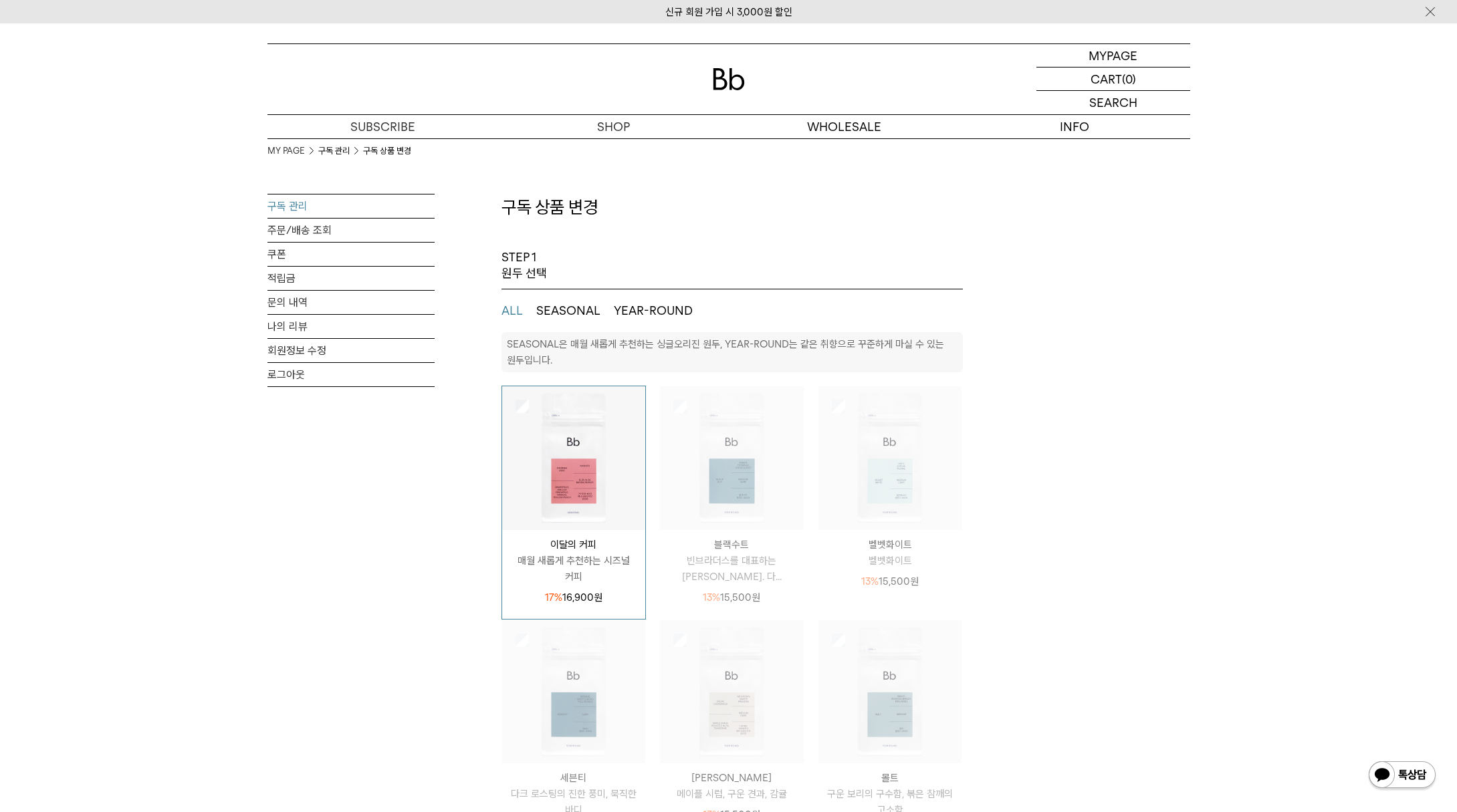
select select "**"
click at [1123, 58] on p "마이페이지" at bounding box center [1113, 55] width 54 height 23
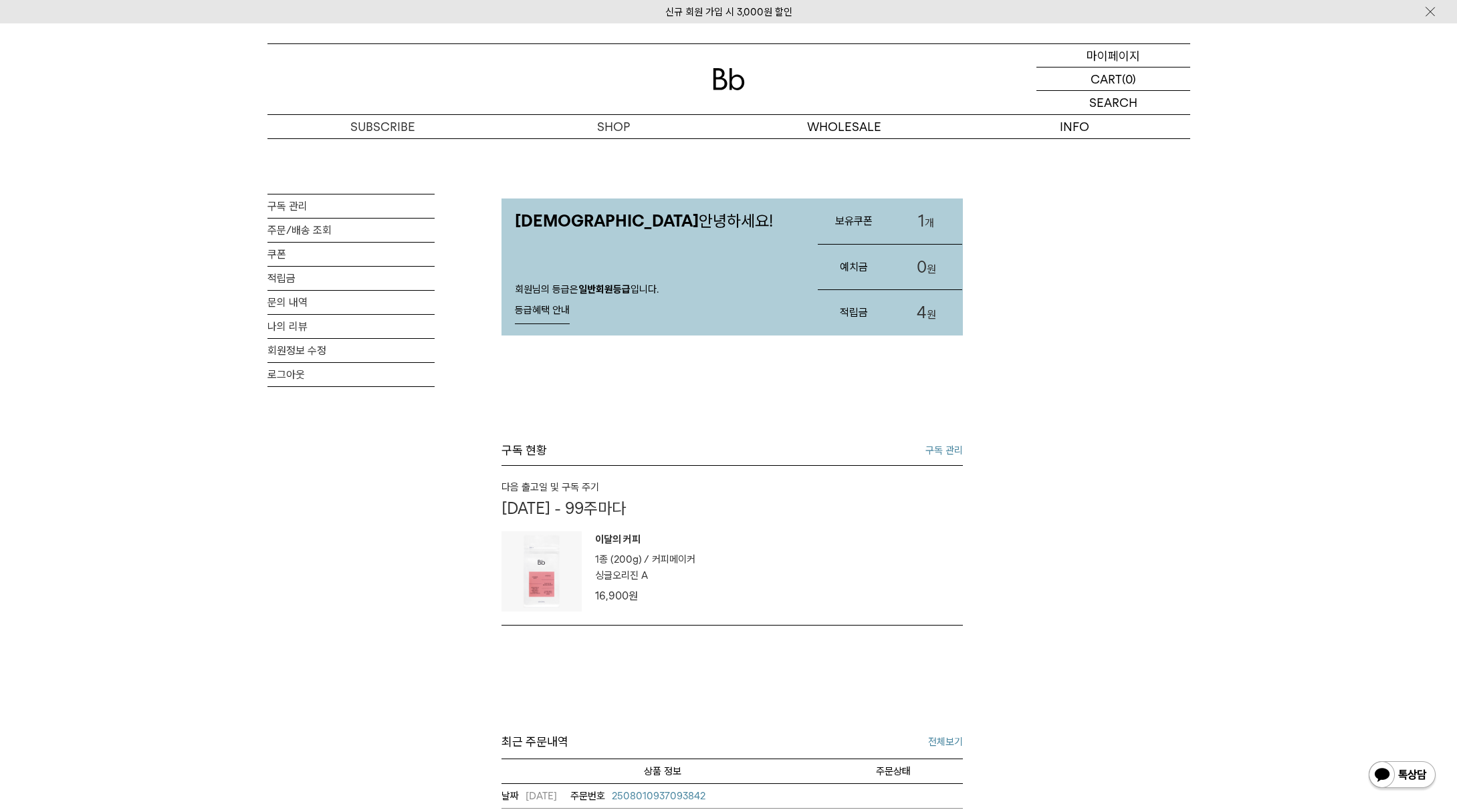
click at [1108, 49] on p "마이페이지" at bounding box center [1113, 55] width 54 height 23
click at [323, 207] on link "구독 관리" at bounding box center [351, 207] width 167 height 24
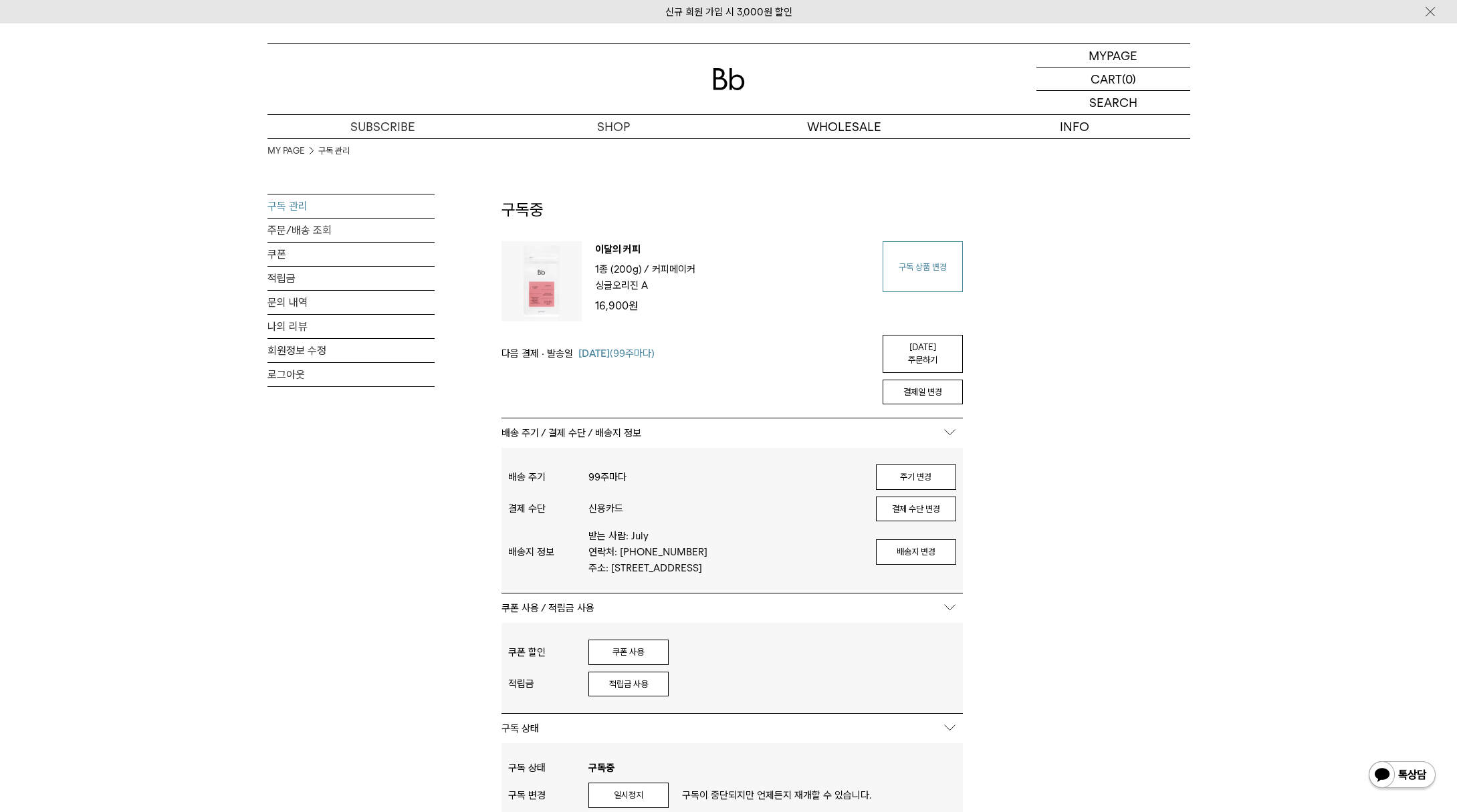
type input "*****"
click at [904, 269] on link "구독 상품 변경" at bounding box center [923, 267] width 80 height 51
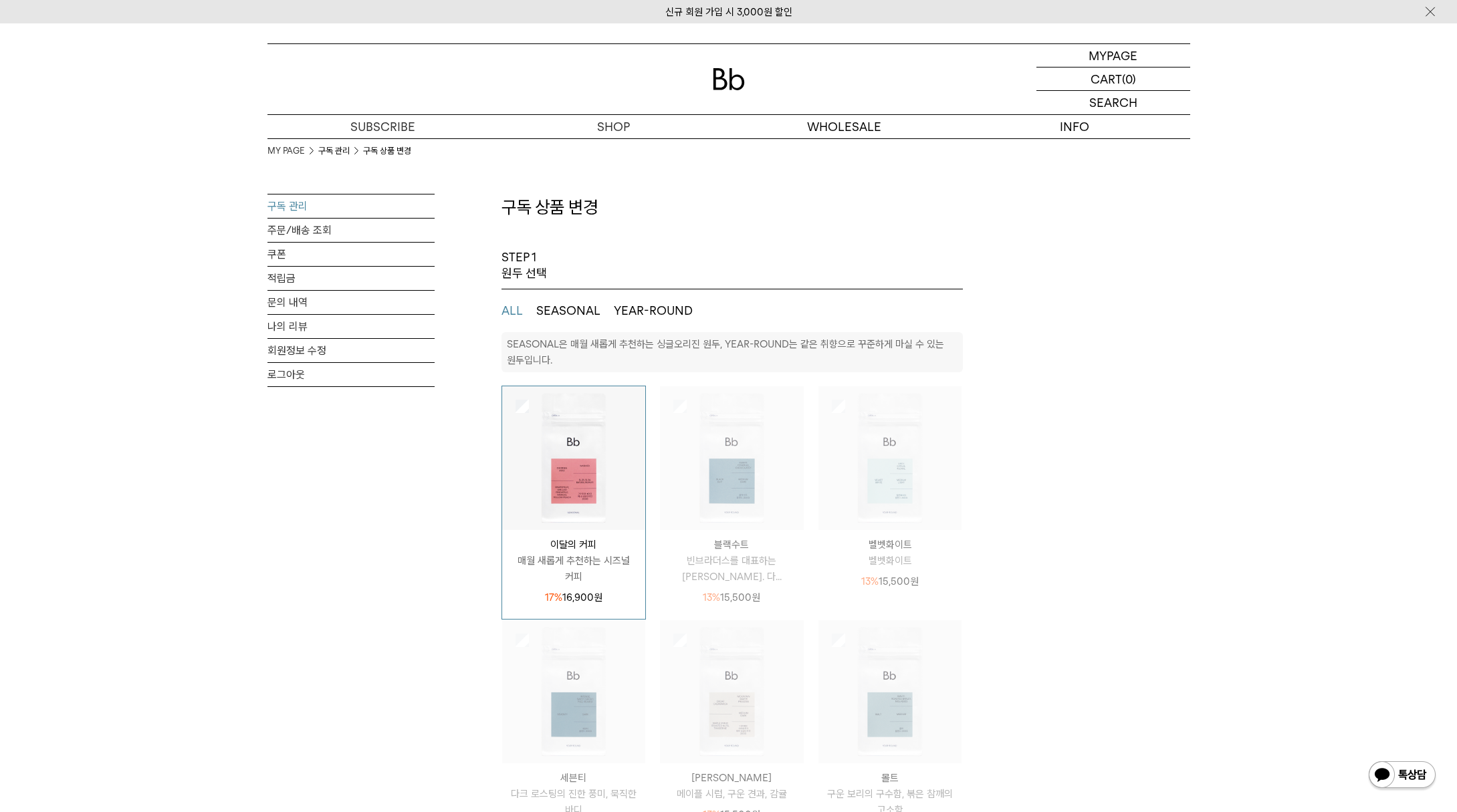
select select "**"
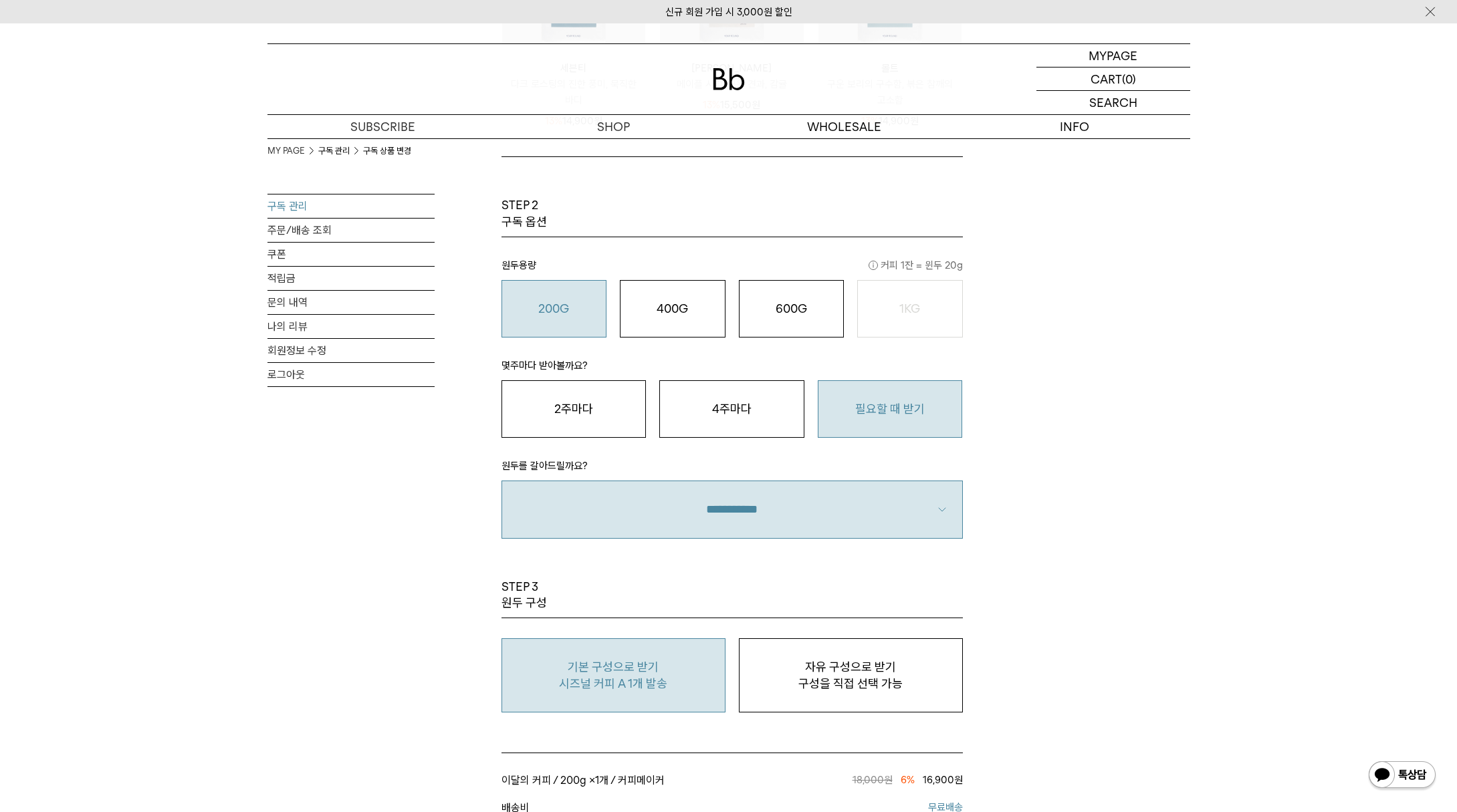
scroll to position [1098, 0]
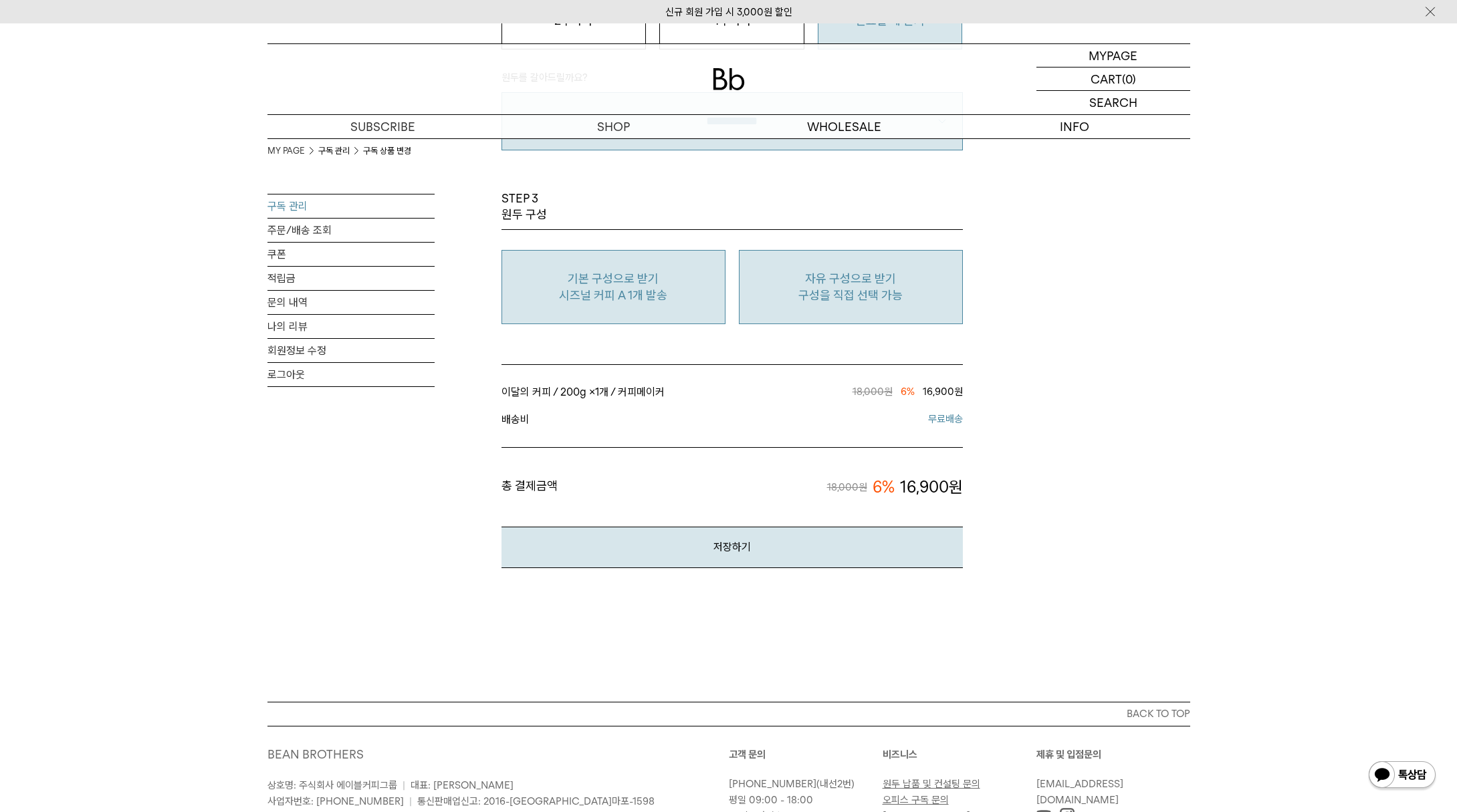
click at [870, 293] on p "구성을 직접 선택 가능" at bounding box center [850, 295] width 209 height 16
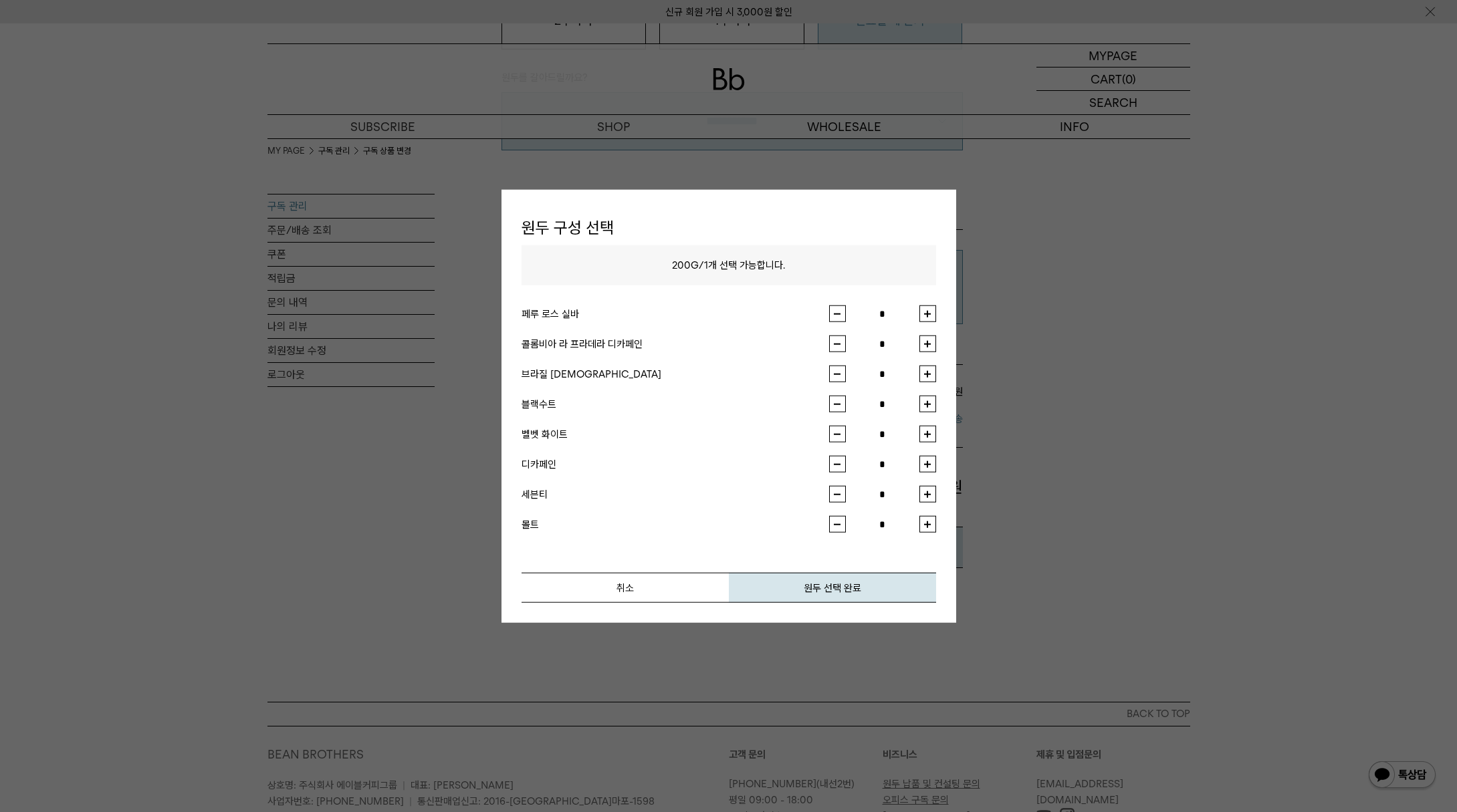
click at [932, 313] on button "button" at bounding box center [927, 313] width 17 height 17
type input "*"
click at [904, 579] on button "원두 선택 완료" at bounding box center [832, 588] width 207 height 30
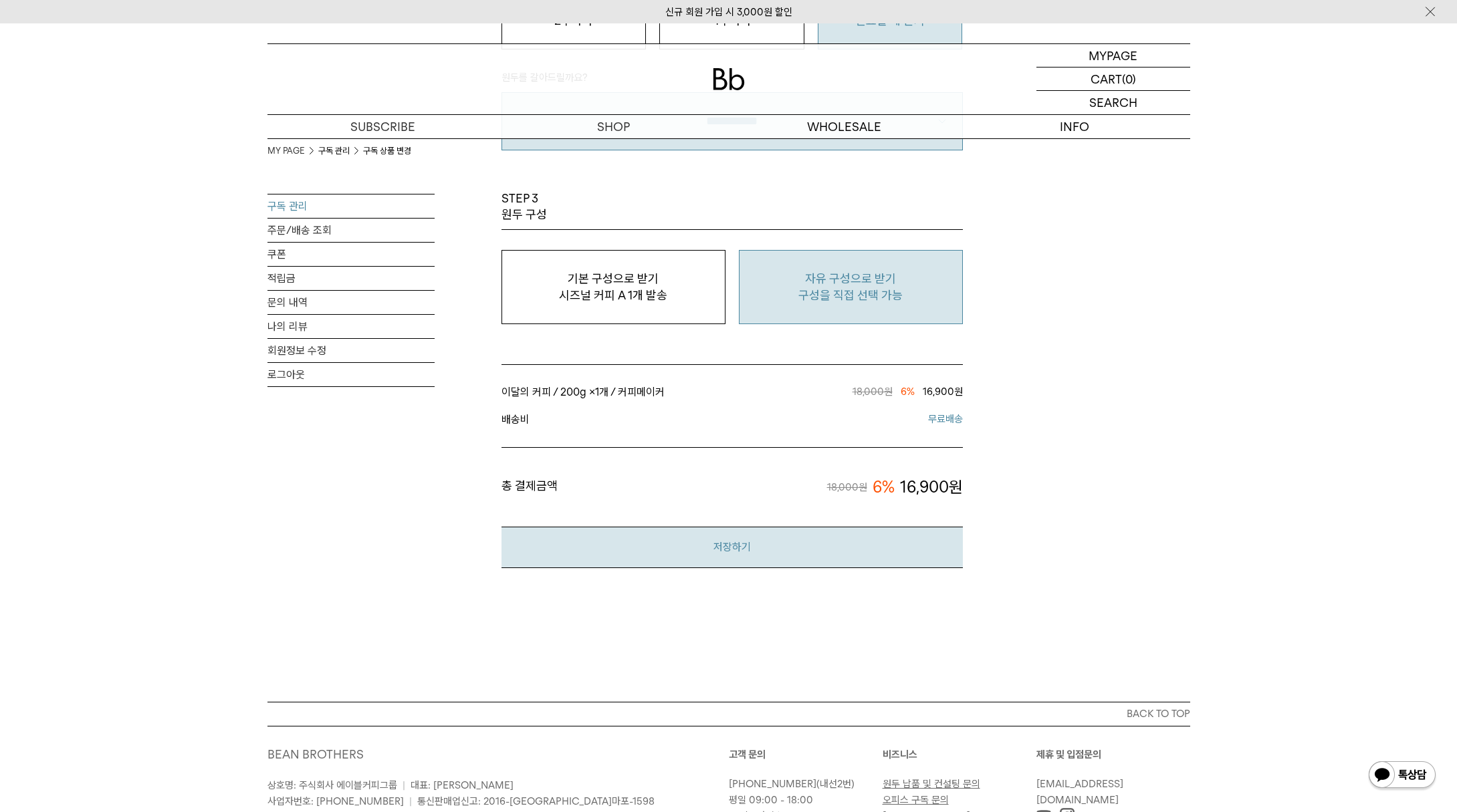
click at [805, 538] on button "저장하기" at bounding box center [732, 547] width 462 height 41
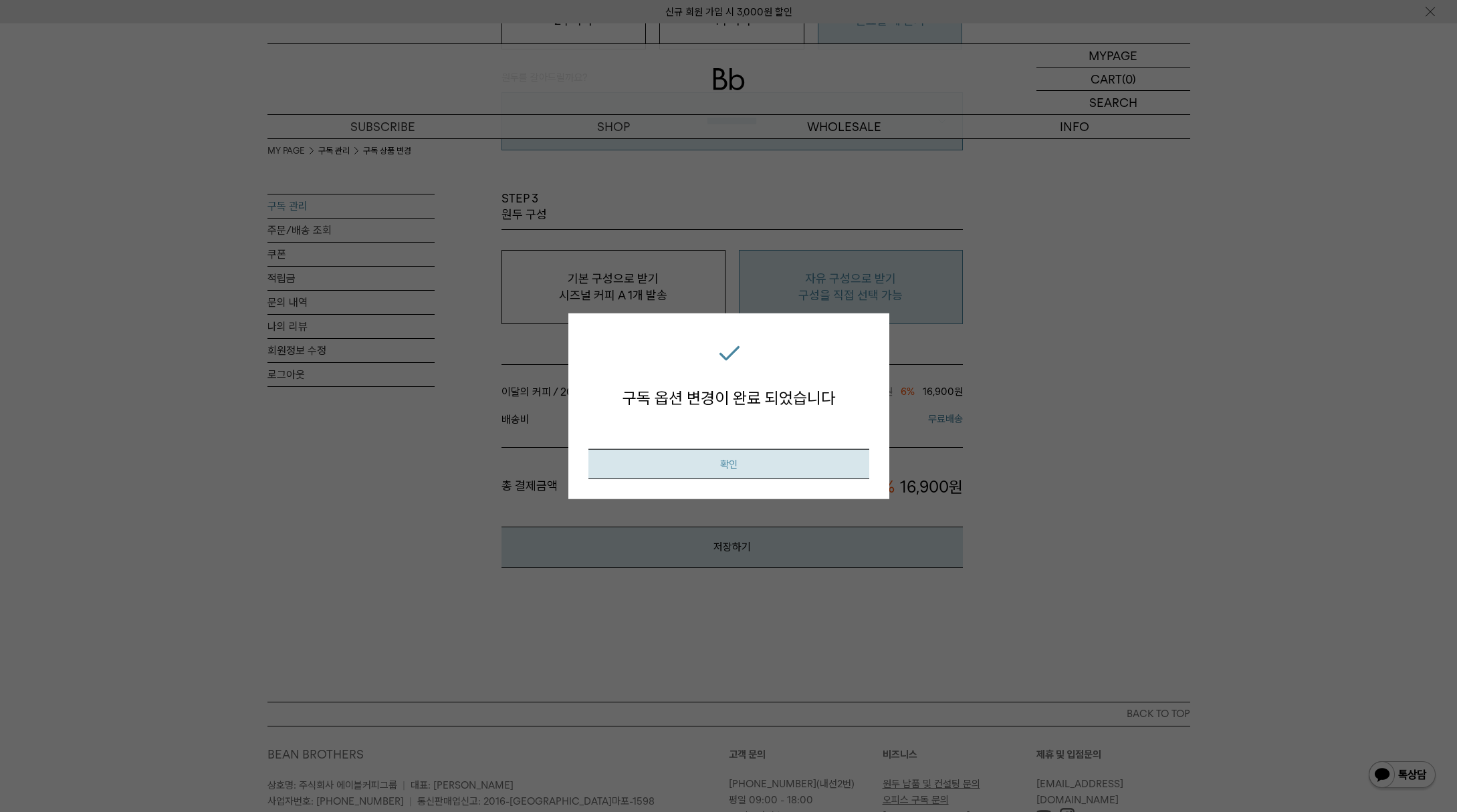
click at [811, 457] on button "확인" at bounding box center [728, 464] width 281 height 30
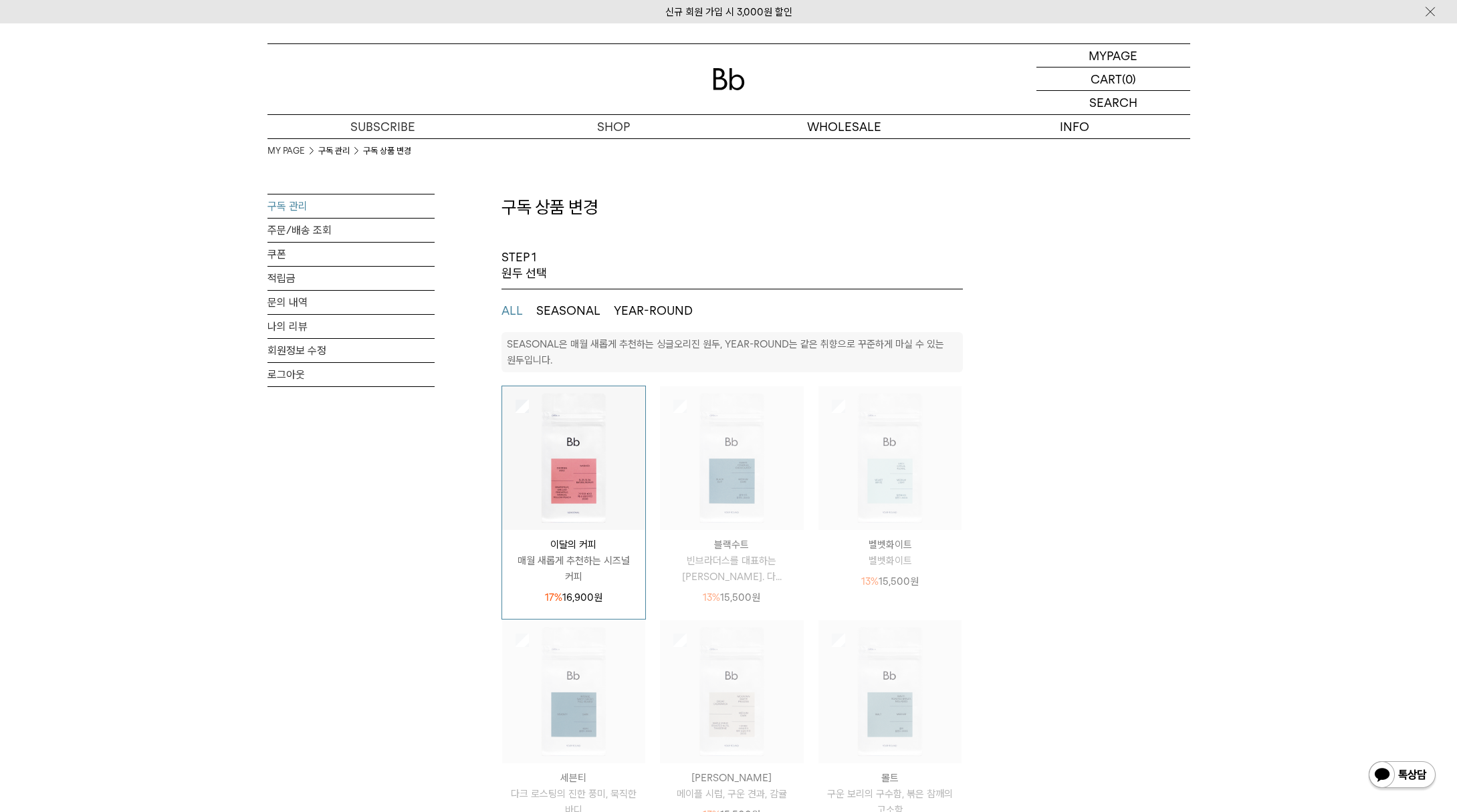
select select "**"
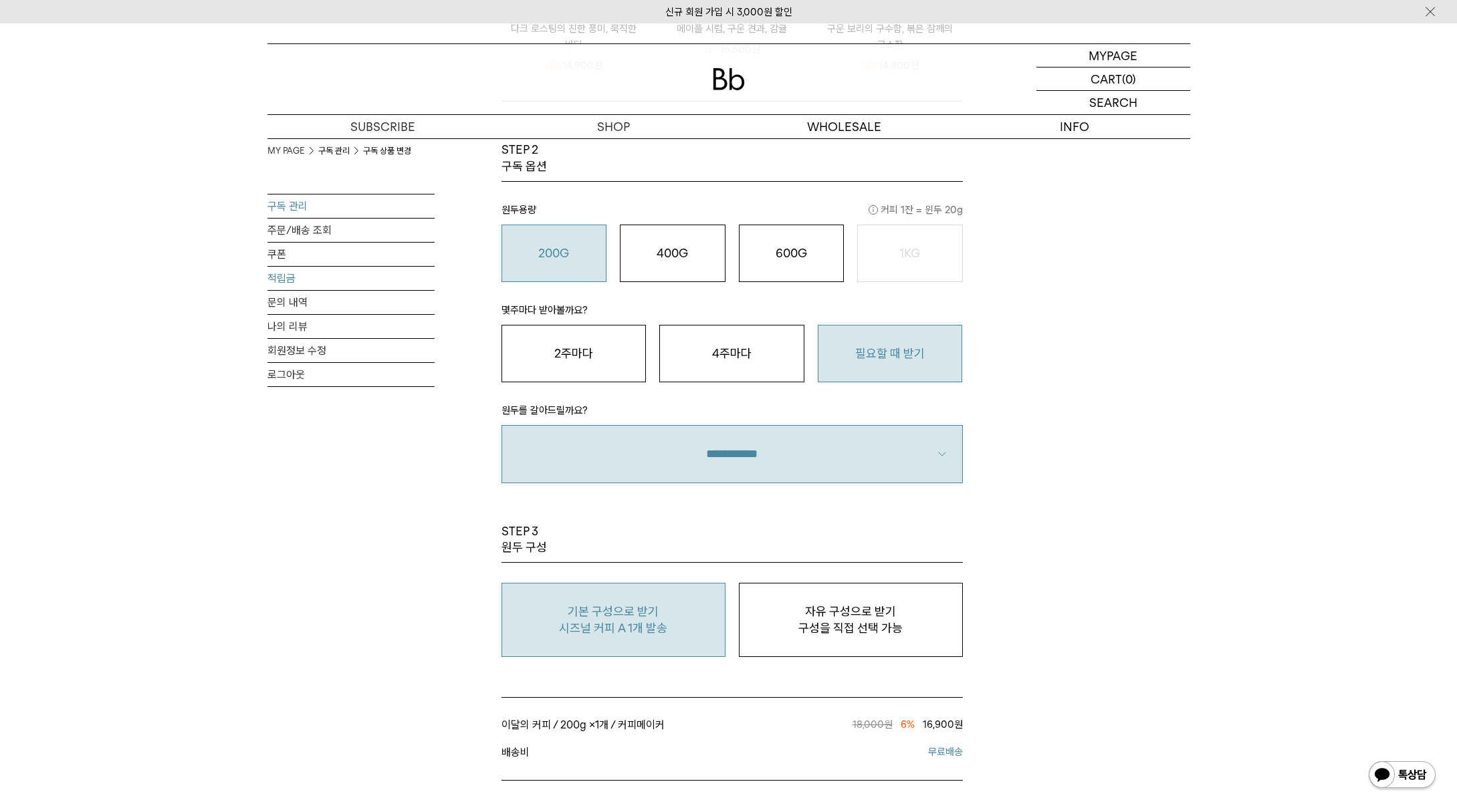
scroll to position [461, 0]
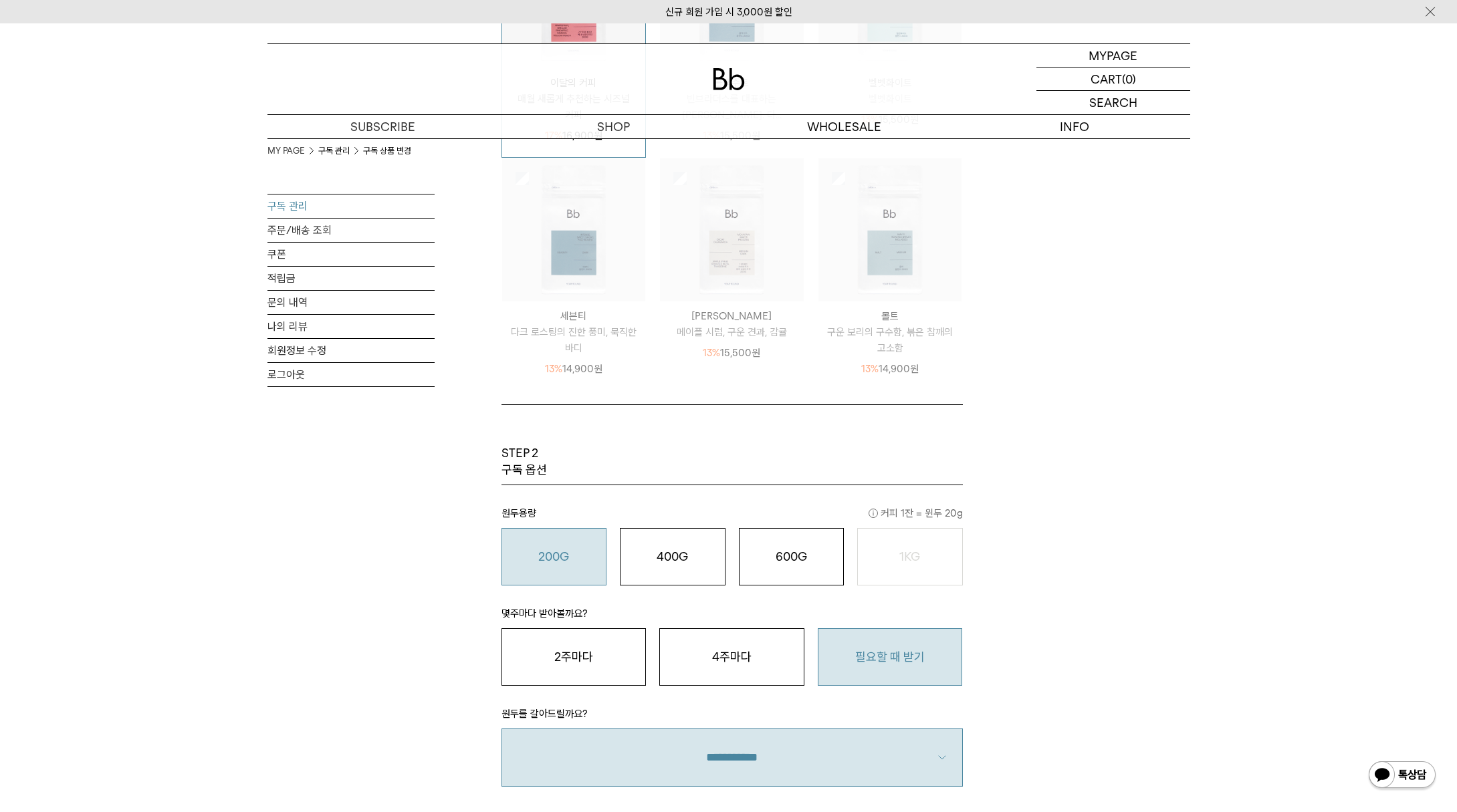
click at [330, 208] on link "구독 관리" at bounding box center [351, 207] width 167 height 24
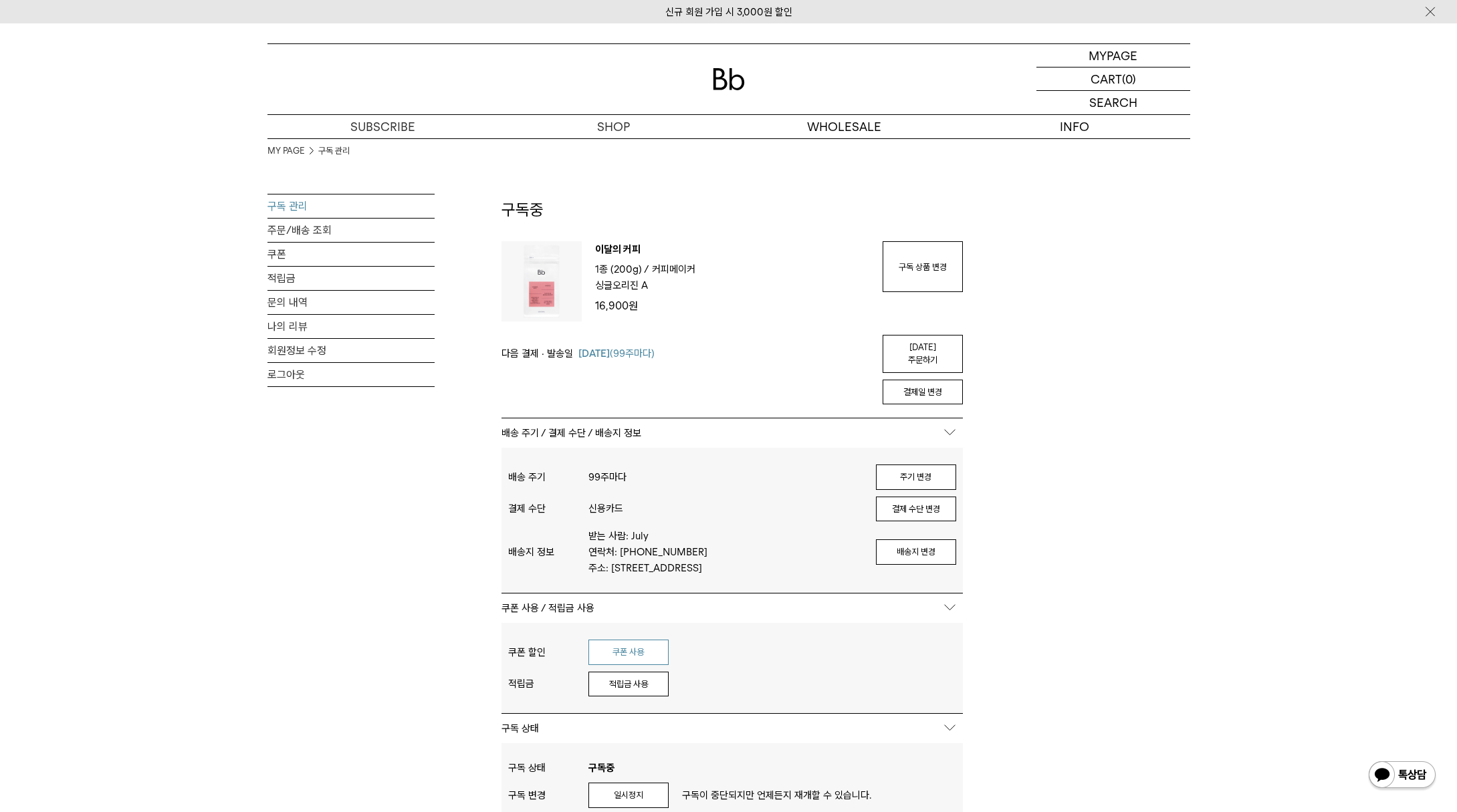
type input "*****"
click at [622, 655] on button "쿠폰 사용" at bounding box center [628, 652] width 80 height 25
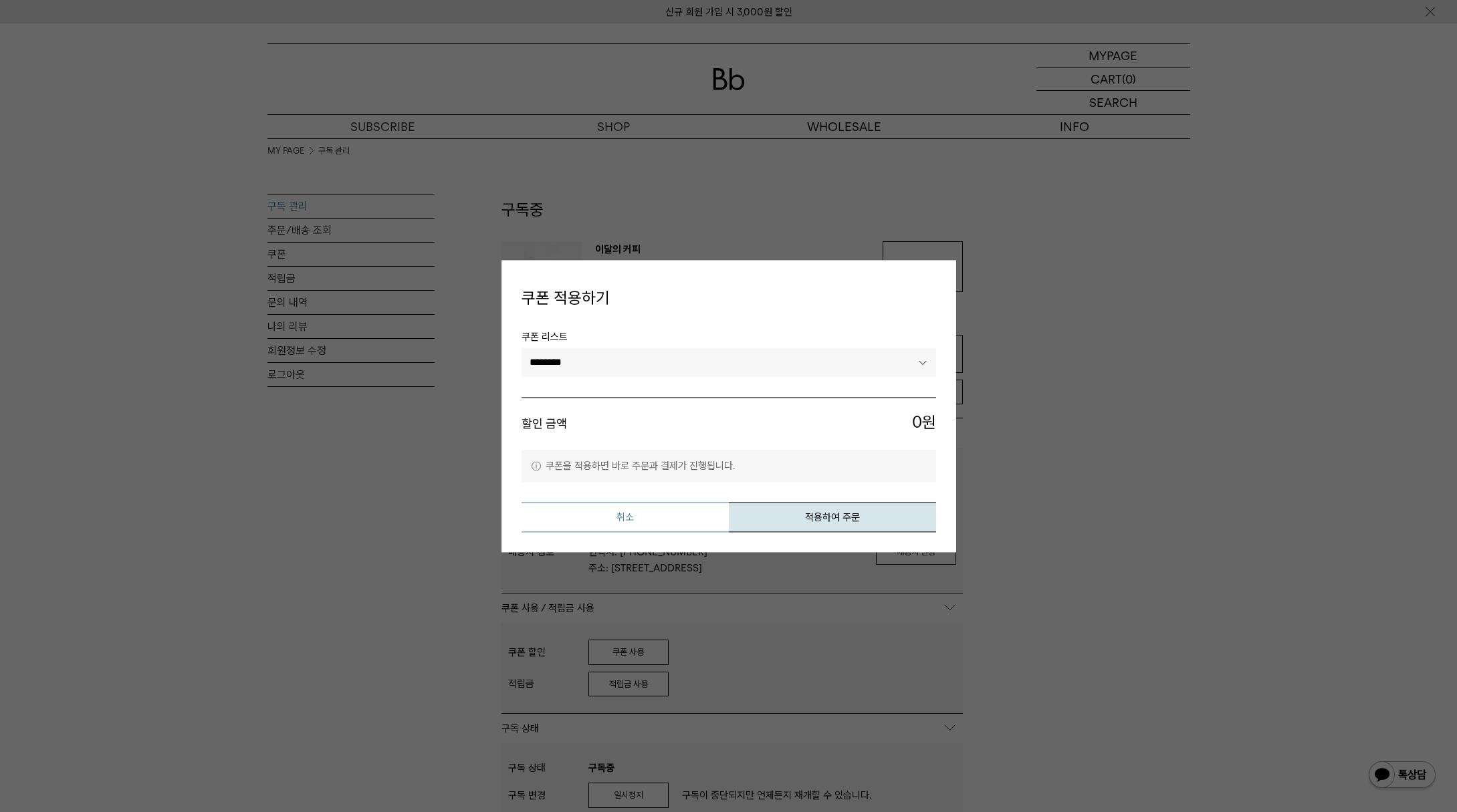
click at [638, 518] on button "취소" at bounding box center [626, 517] width 207 height 30
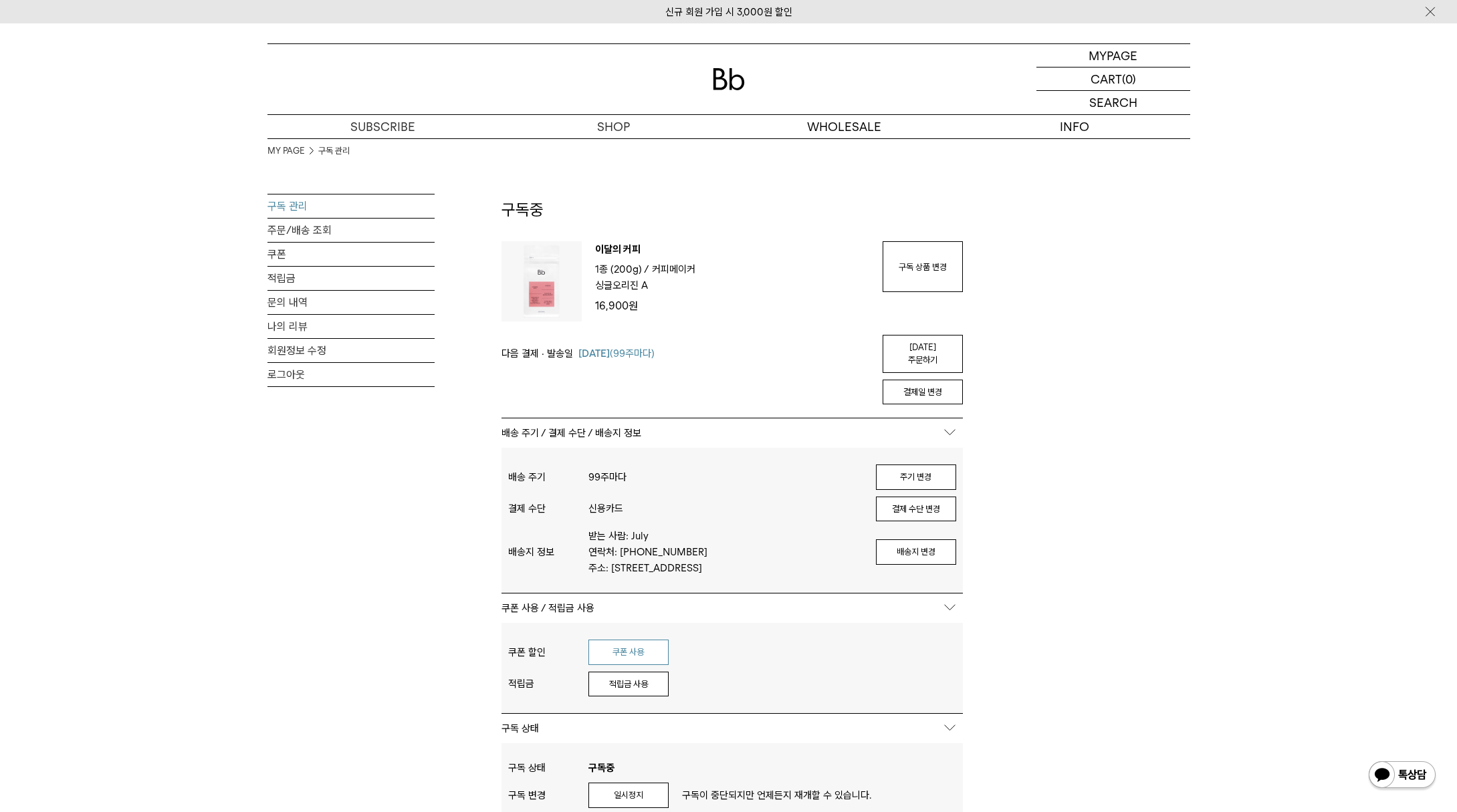
click at [636, 650] on button "쿠폰 사용" at bounding box center [628, 652] width 80 height 25
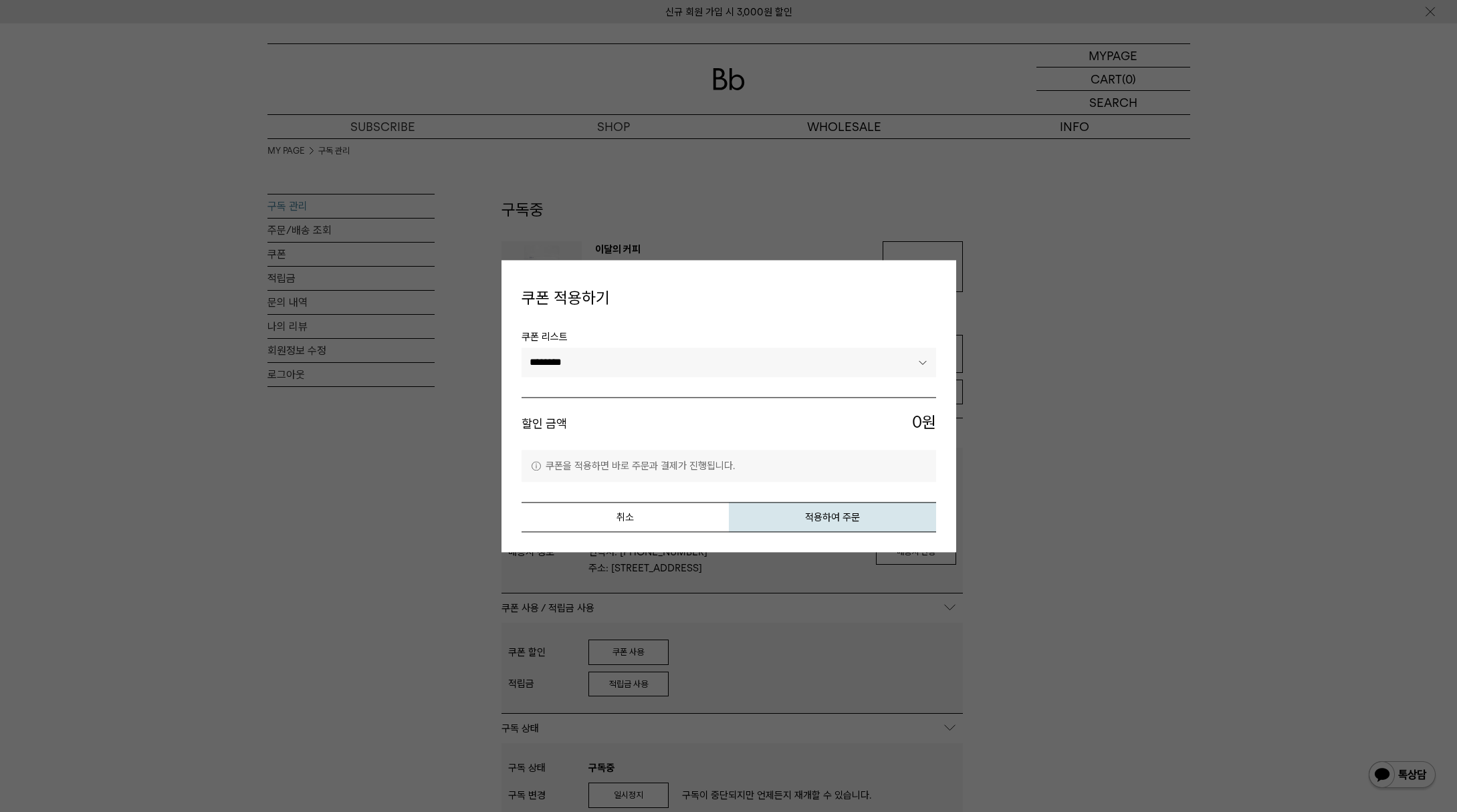
click at [778, 355] on select "********" at bounding box center [728, 362] width 414 height 29
click at [522, 348] on select "********" at bounding box center [728, 362] width 414 height 29
click at [658, 522] on button "취소" at bounding box center [626, 517] width 207 height 30
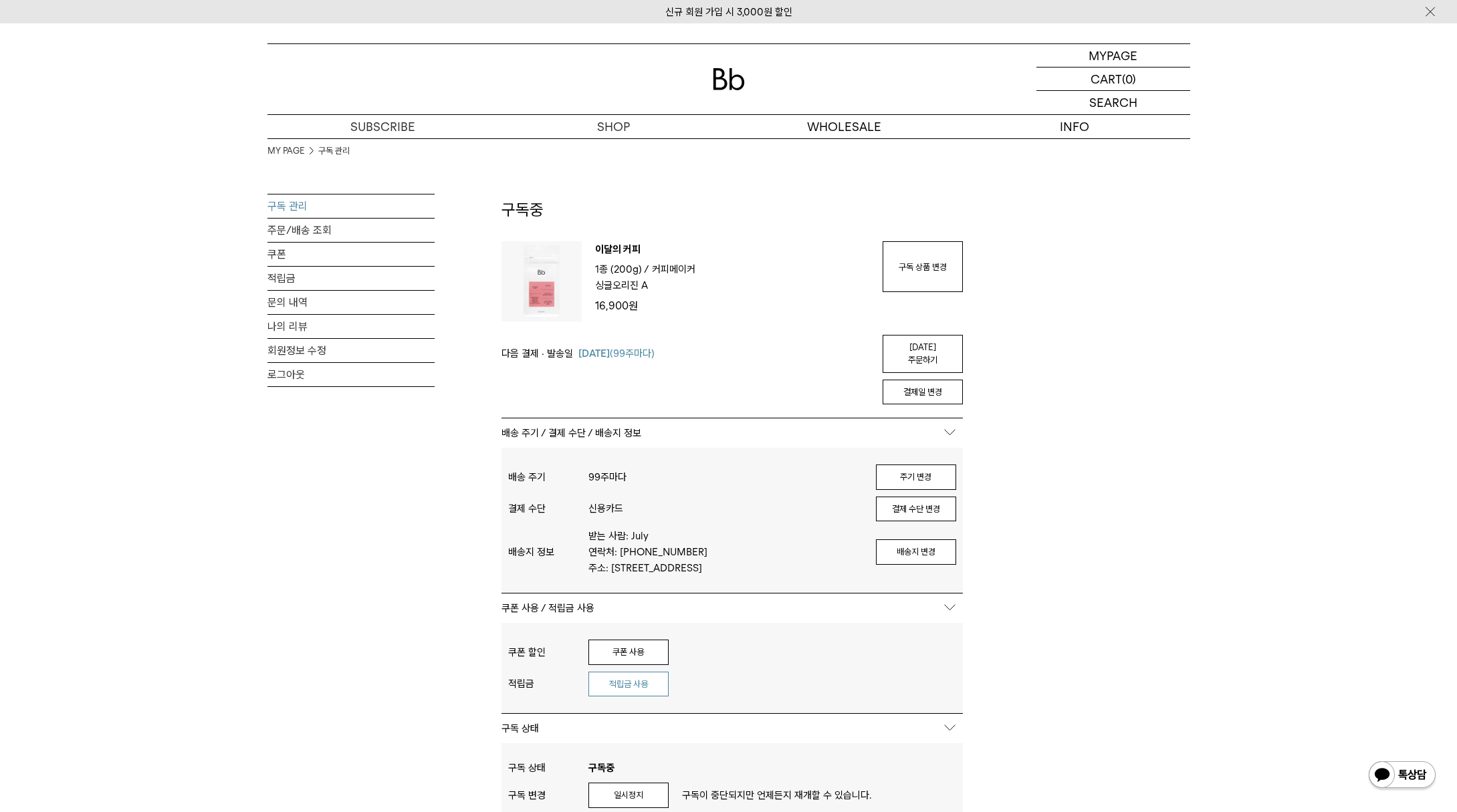
click at [639, 685] on button "적립금 사용" at bounding box center [628, 685] width 80 height 25
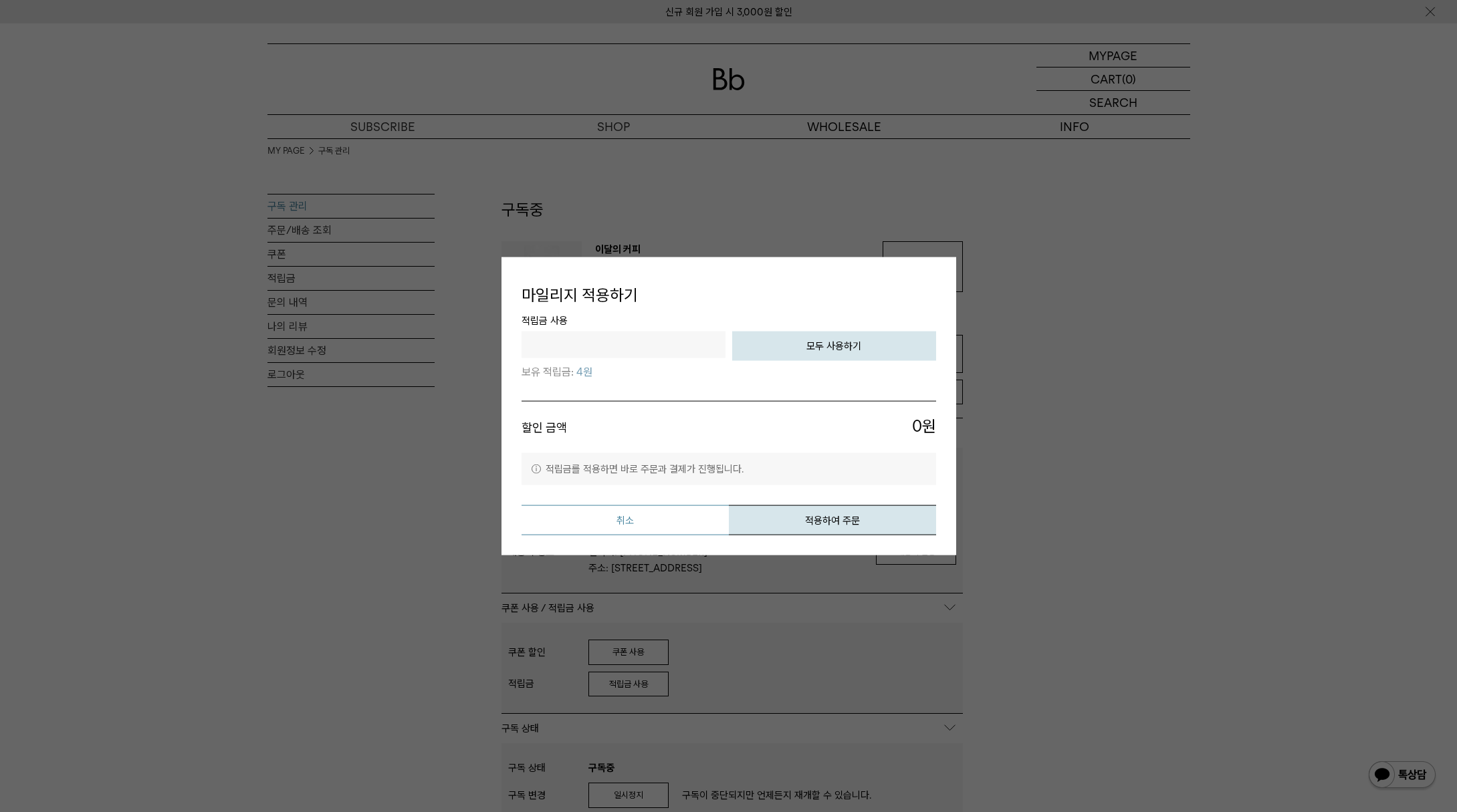
click at [664, 526] on button "취소" at bounding box center [626, 520] width 207 height 30
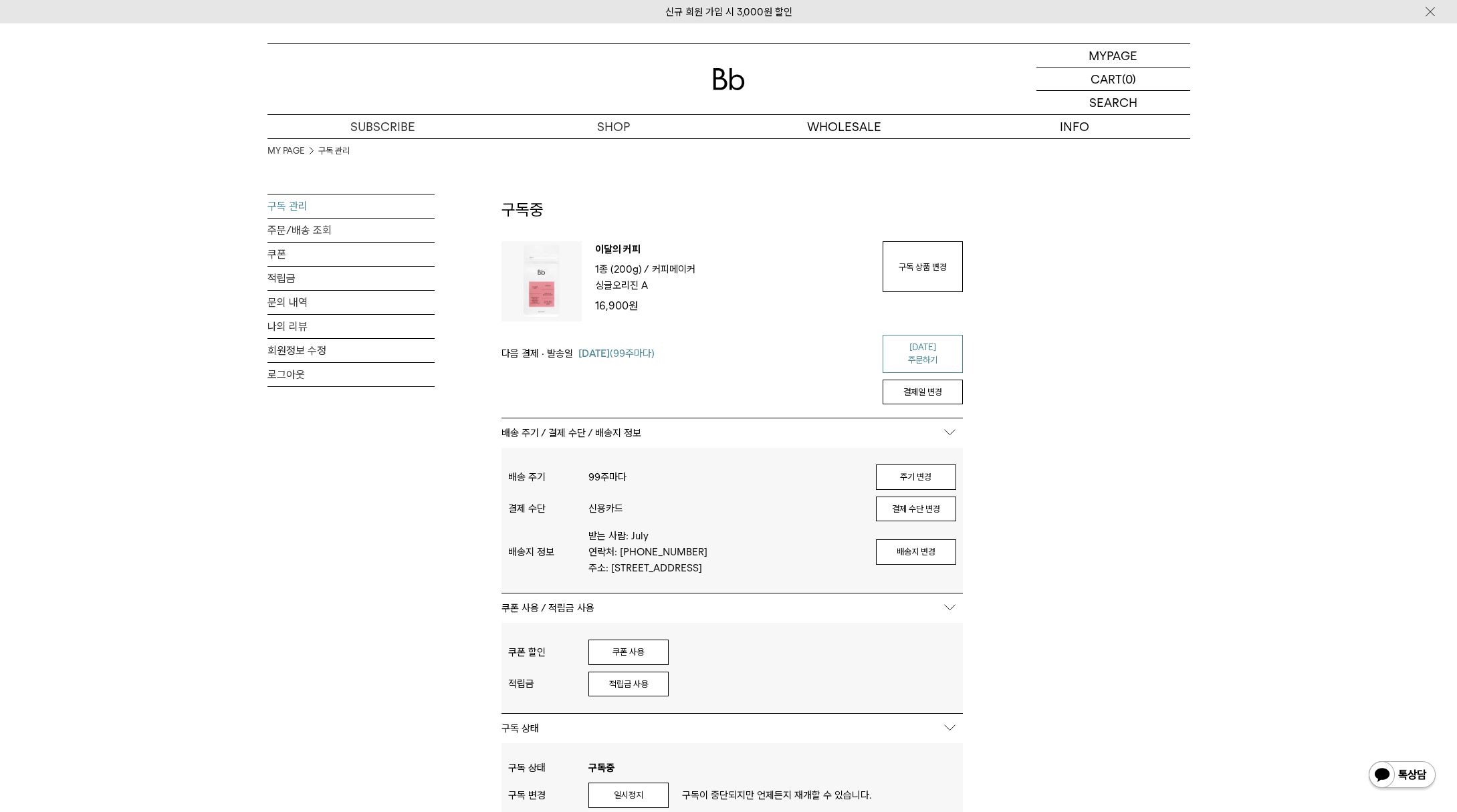
click at [912, 347] on link "[DATE] 주문하기" at bounding box center [923, 354] width 80 height 38
click at [1167, 380] on div "MY PAGE 구독 관리 구독 관리 주문/배송 조회 쿠폰 적립금 문의 내역 나의 리뷰 회원정보 수정 로그아웃 구독중 구독 번호 : 48341 …" at bounding box center [728, 619] width 923 height 961
click at [1166, 380] on div "MY PAGE 구독 관리 구독 관리 주문/배송 조회 쿠폰 적립금 문의 내역 나의 리뷰 회원정보 수정 로그아웃 구독중 구독 번호 : 48341 …" at bounding box center [728, 619] width 923 height 961
